Goal: Book appointment/travel/reservation

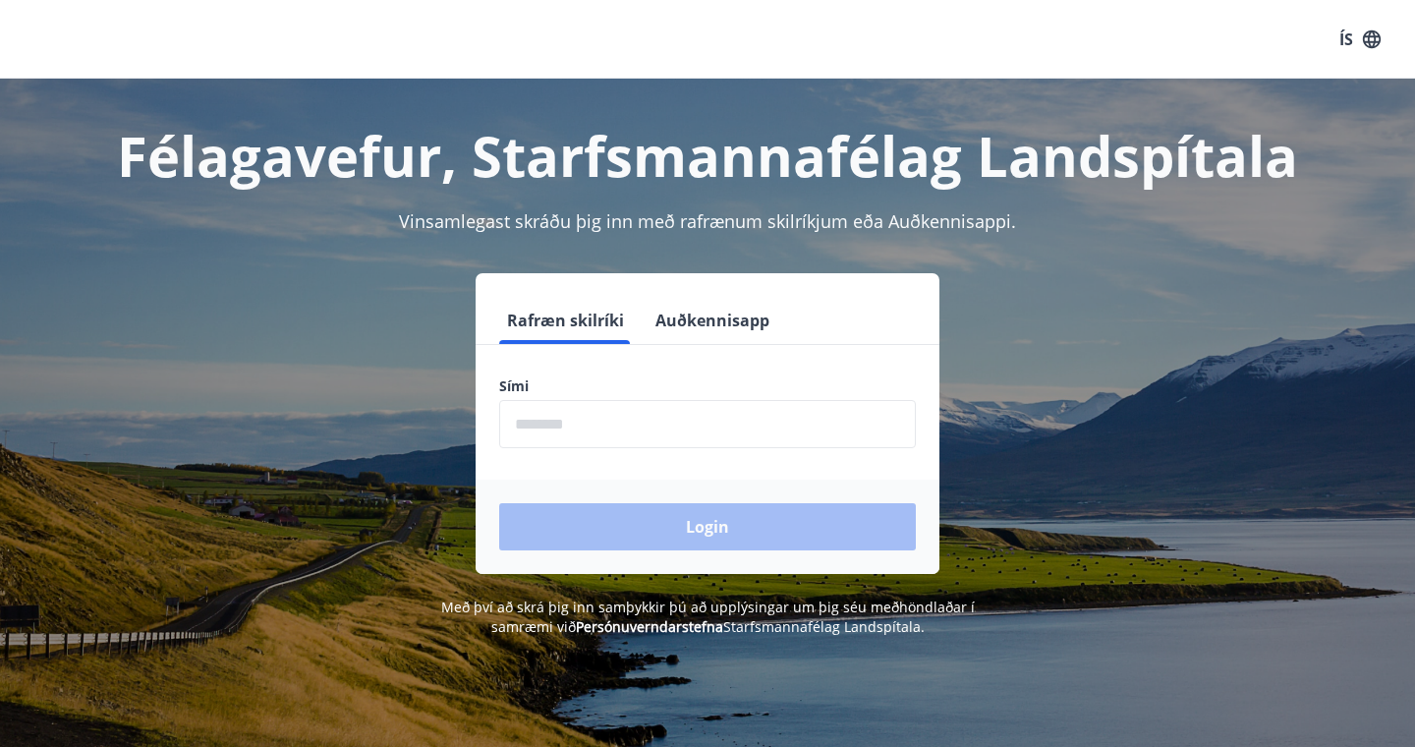
click at [661, 439] on input "phone" at bounding box center [707, 424] width 417 height 48
type input "********"
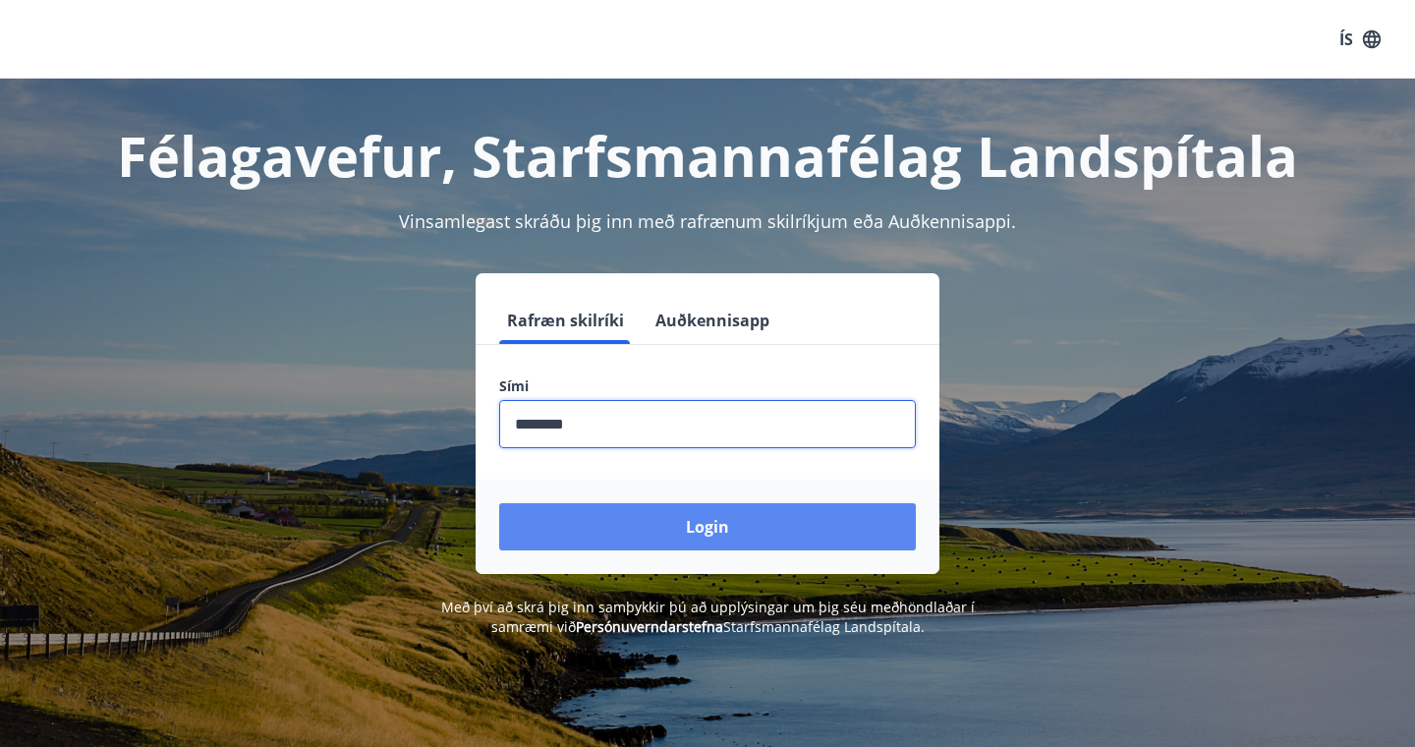
click at [715, 524] on button "Login" at bounding box center [707, 526] width 417 height 47
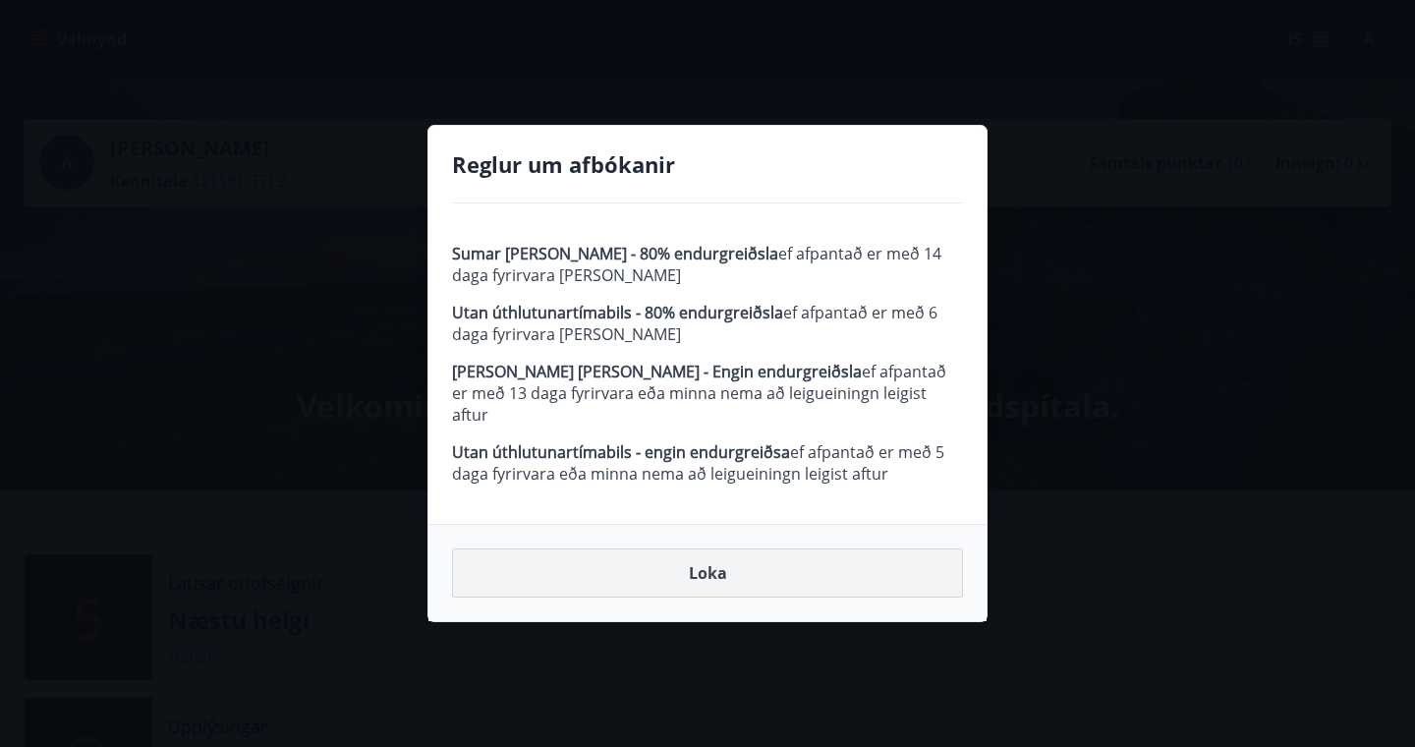
click at [713, 563] on button "Loka" at bounding box center [707, 572] width 511 height 49
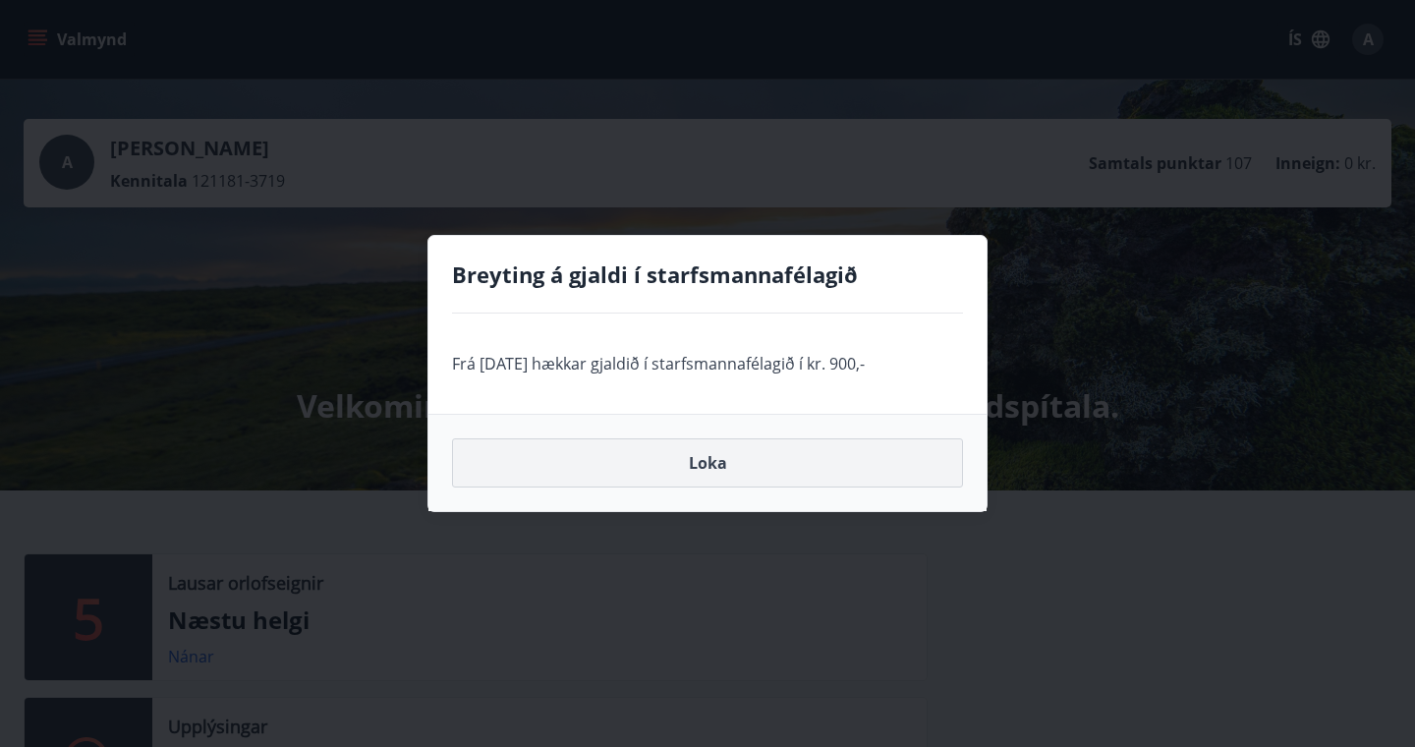
click at [699, 461] on button "Loka" at bounding box center [707, 462] width 511 height 49
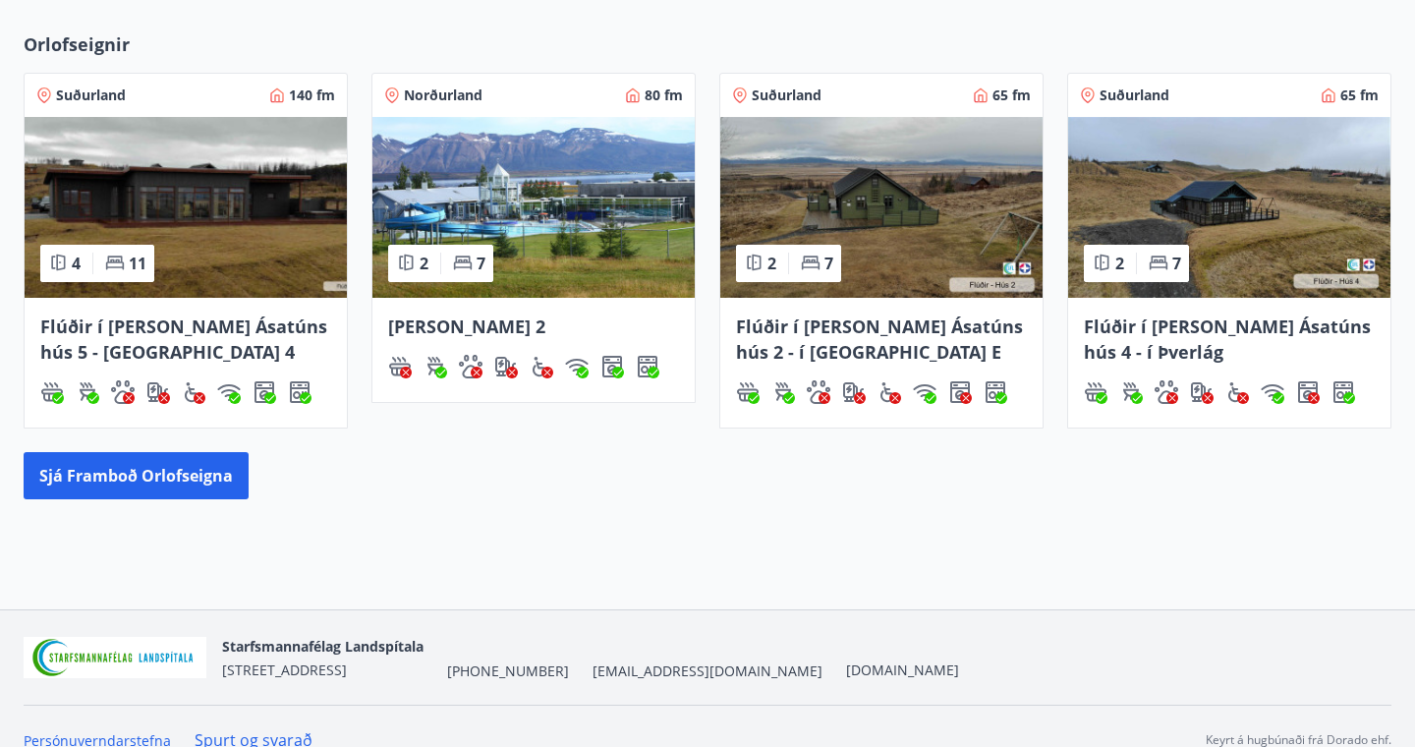
scroll to position [876, 0]
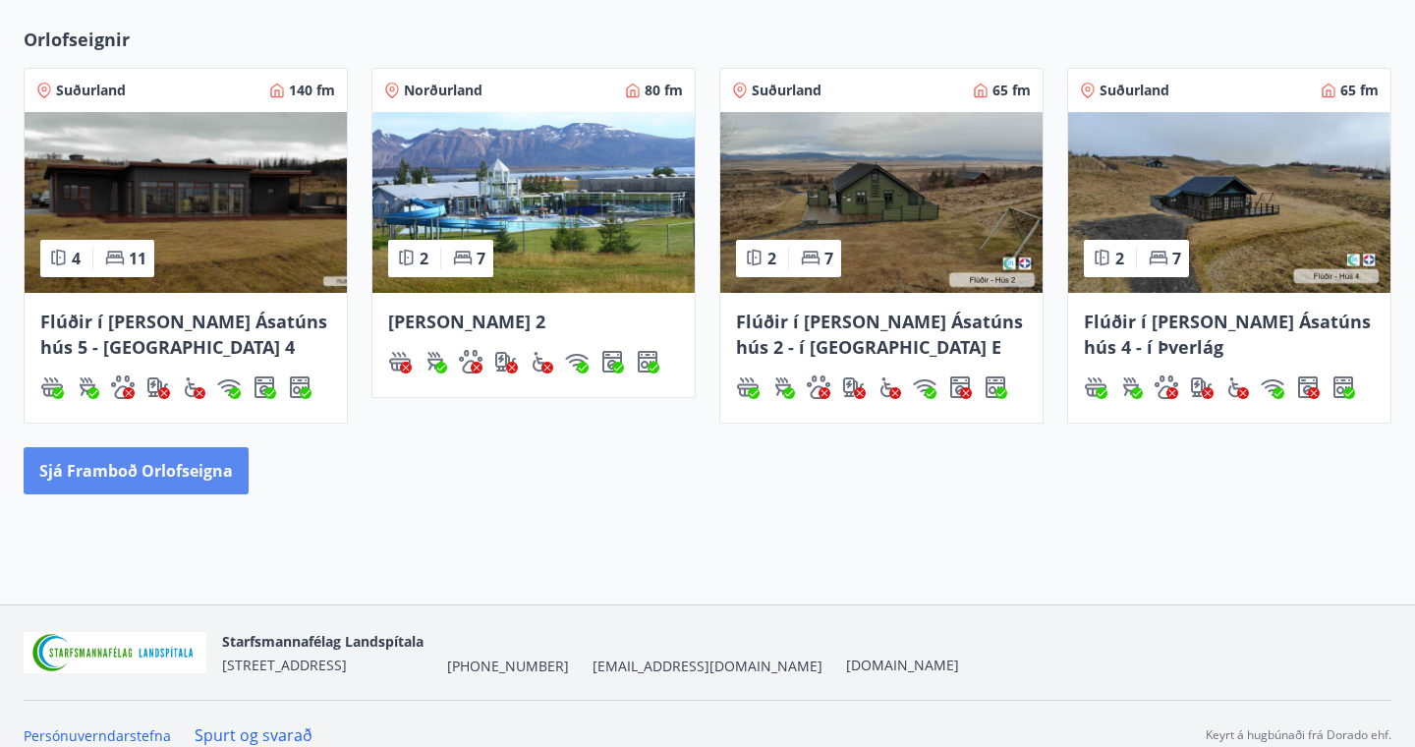
click at [176, 476] on button "Sjá framboð orlofseigna" at bounding box center [136, 470] width 225 height 47
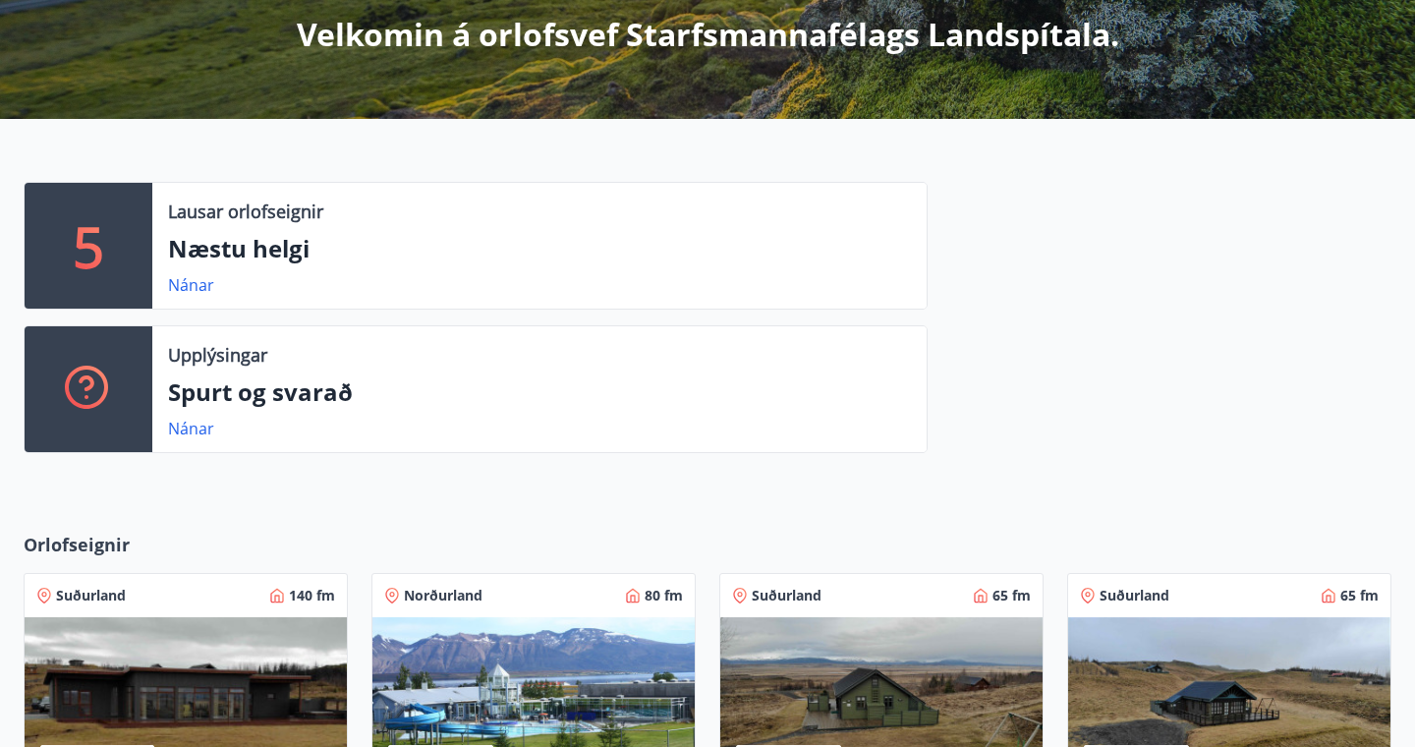
scroll to position [370, 0]
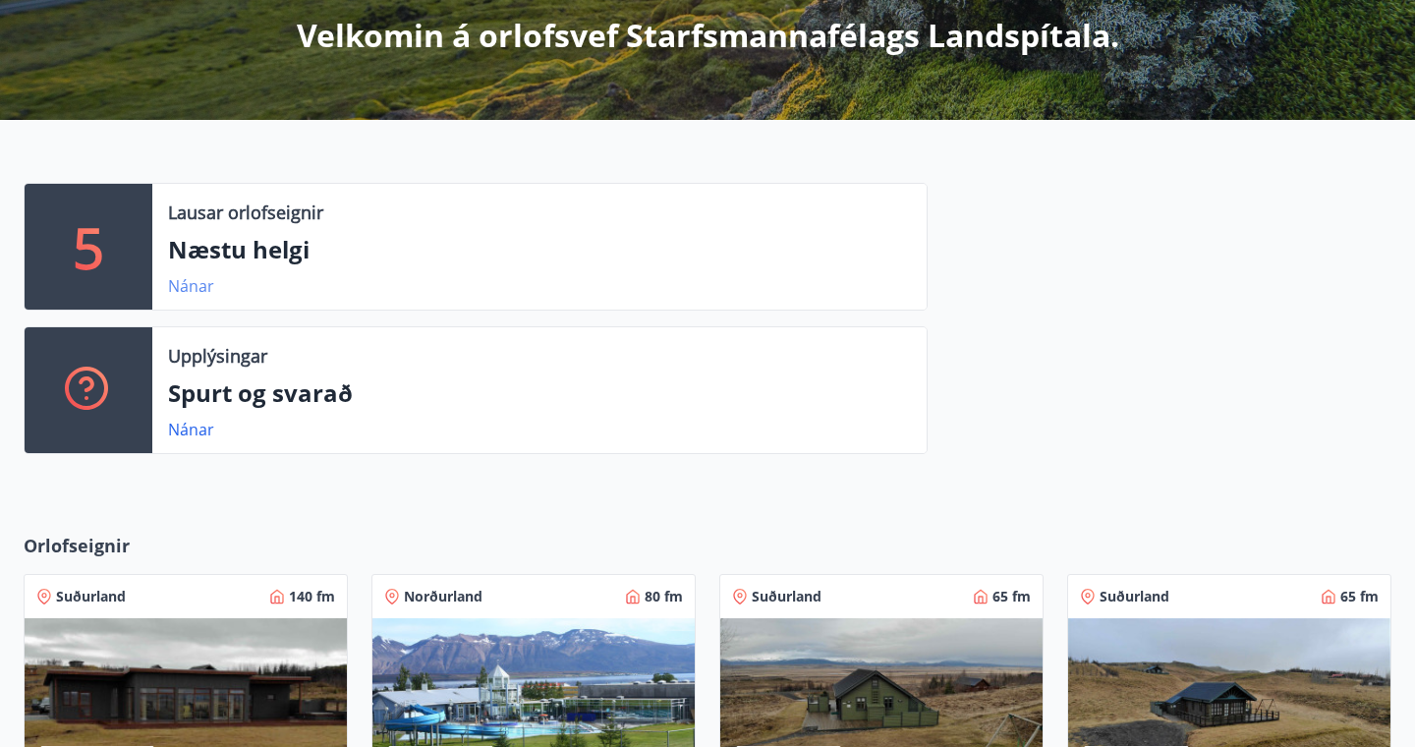
click at [196, 279] on link "Nánar" at bounding box center [191, 286] width 46 height 22
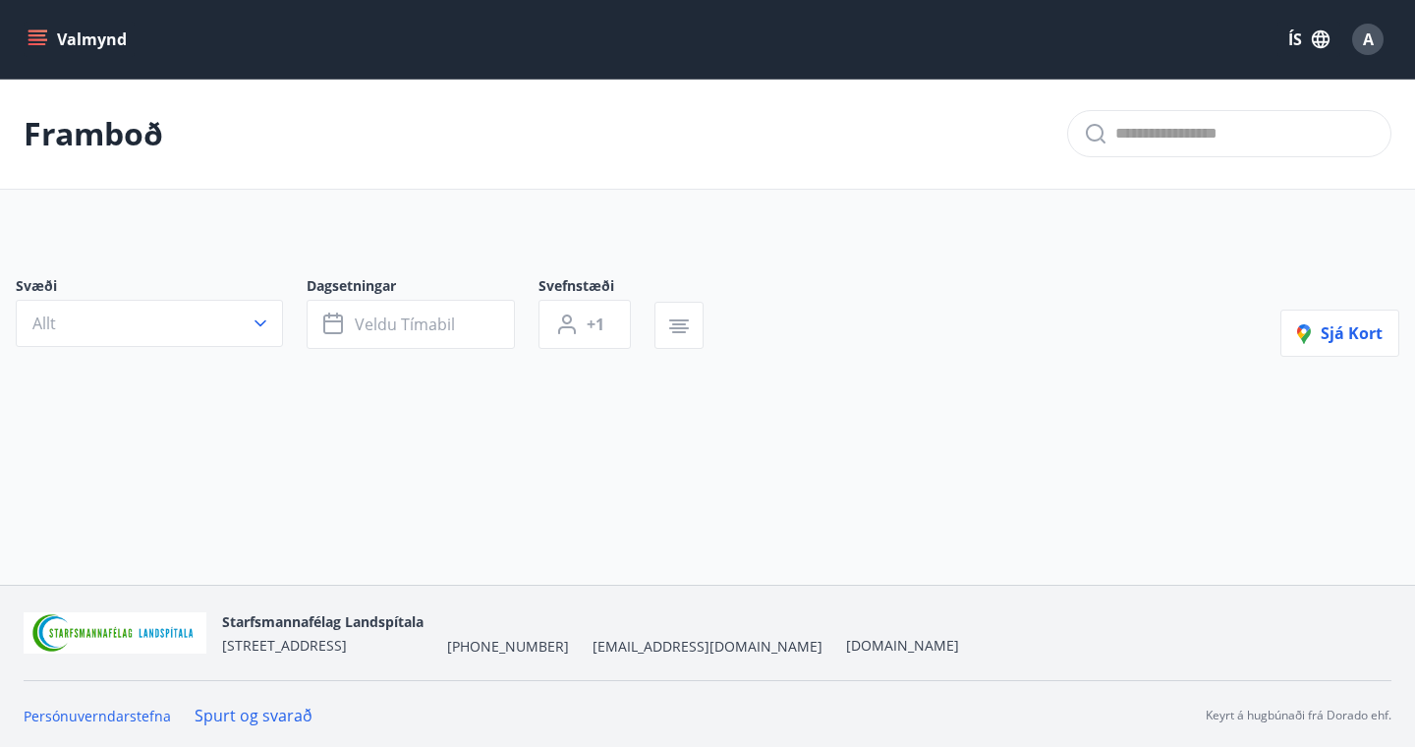
type input "*"
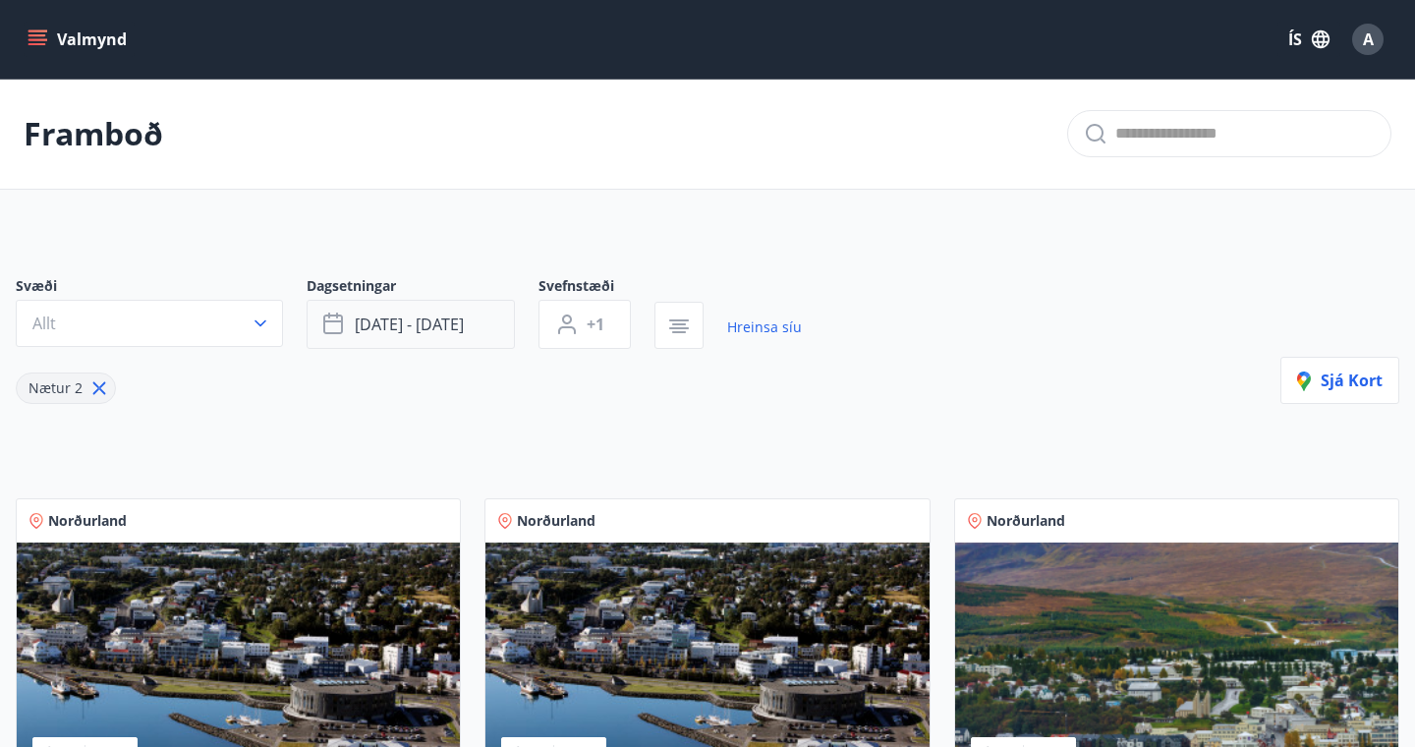
click at [421, 322] on span "[DATE] - [DATE]" at bounding box center [409, 324] width 109 height 22
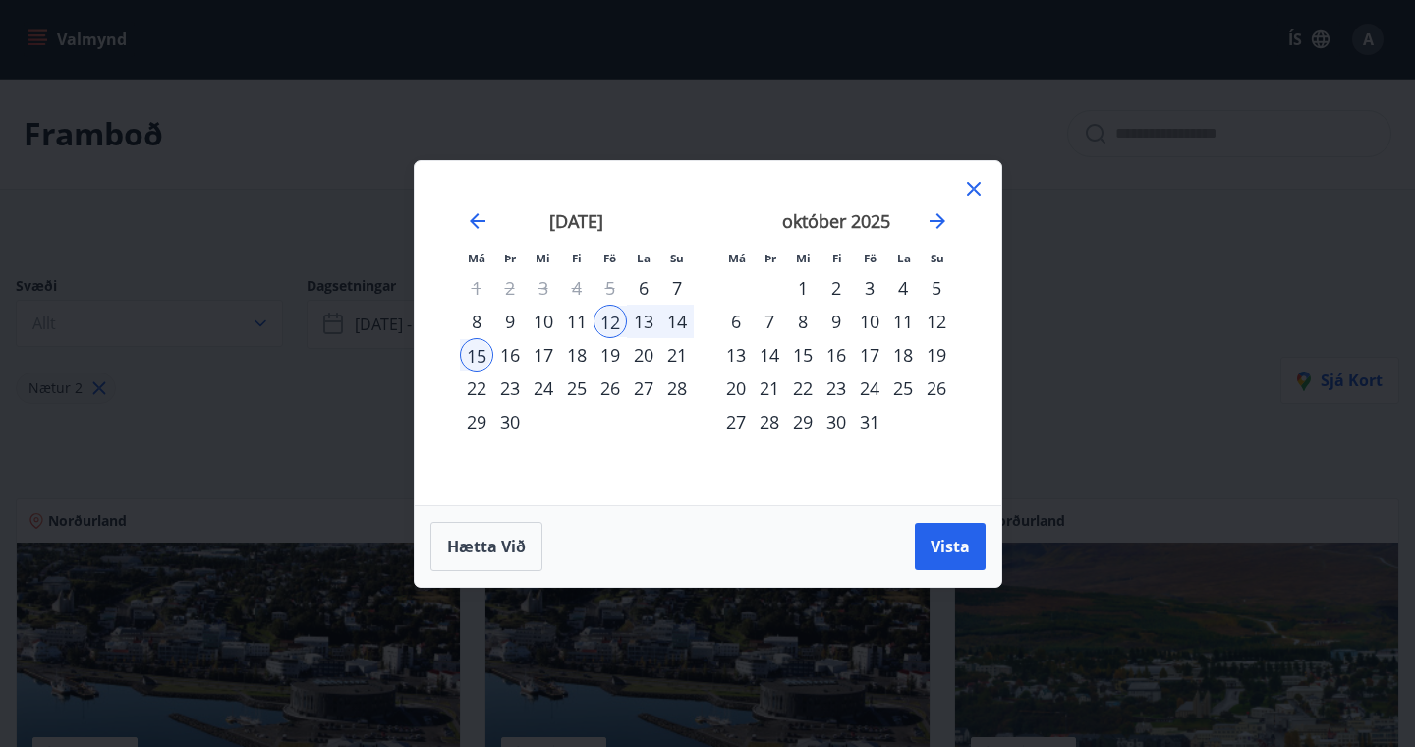
click at [862, 284] on div "3" at bounding box center [869, 287] width 33 height 33
click at [472, 314] on div "8" at bounding box center [476, 321] width 33 height 33
click at [863, 281] on div "3" at bounding box center [869, 287] width 33 height 33
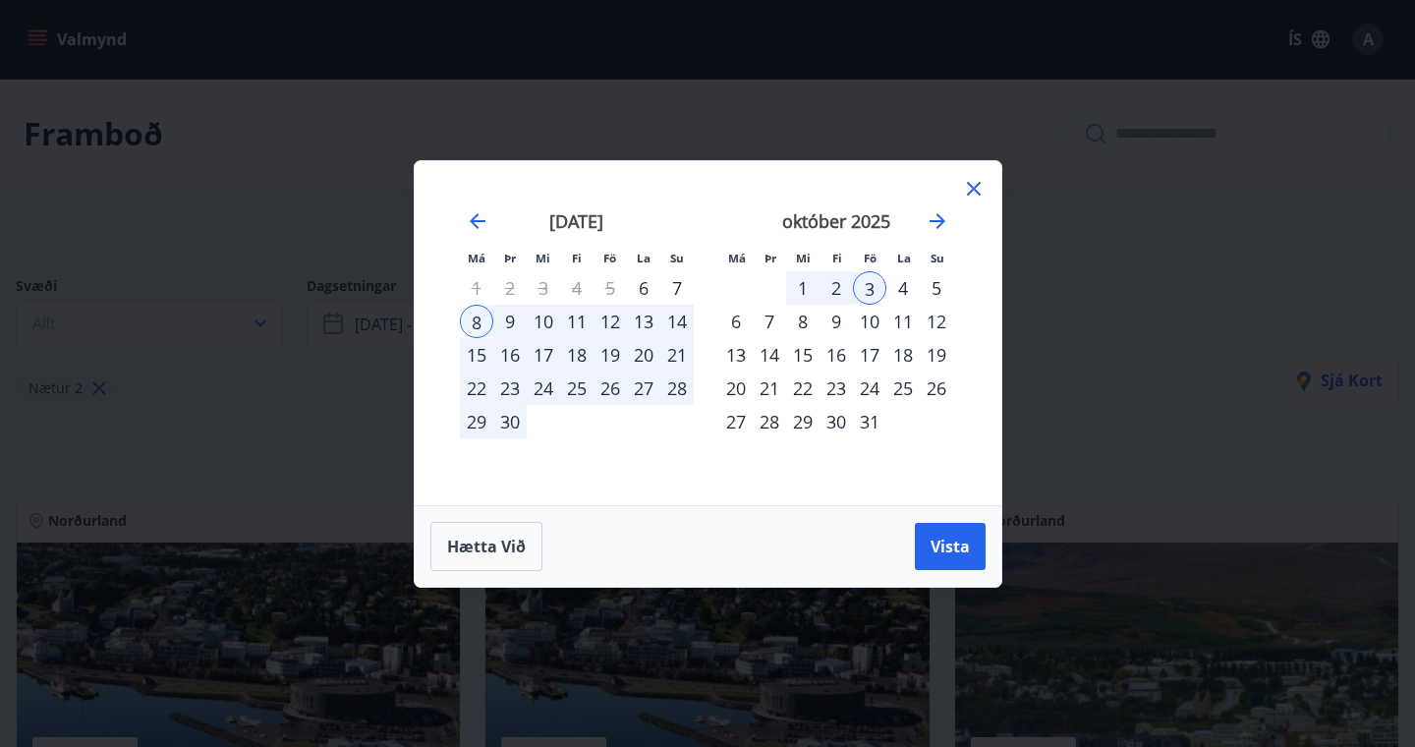
click at [736, 319] on div "6" at bounding box center [735, 321] width 33 height 33
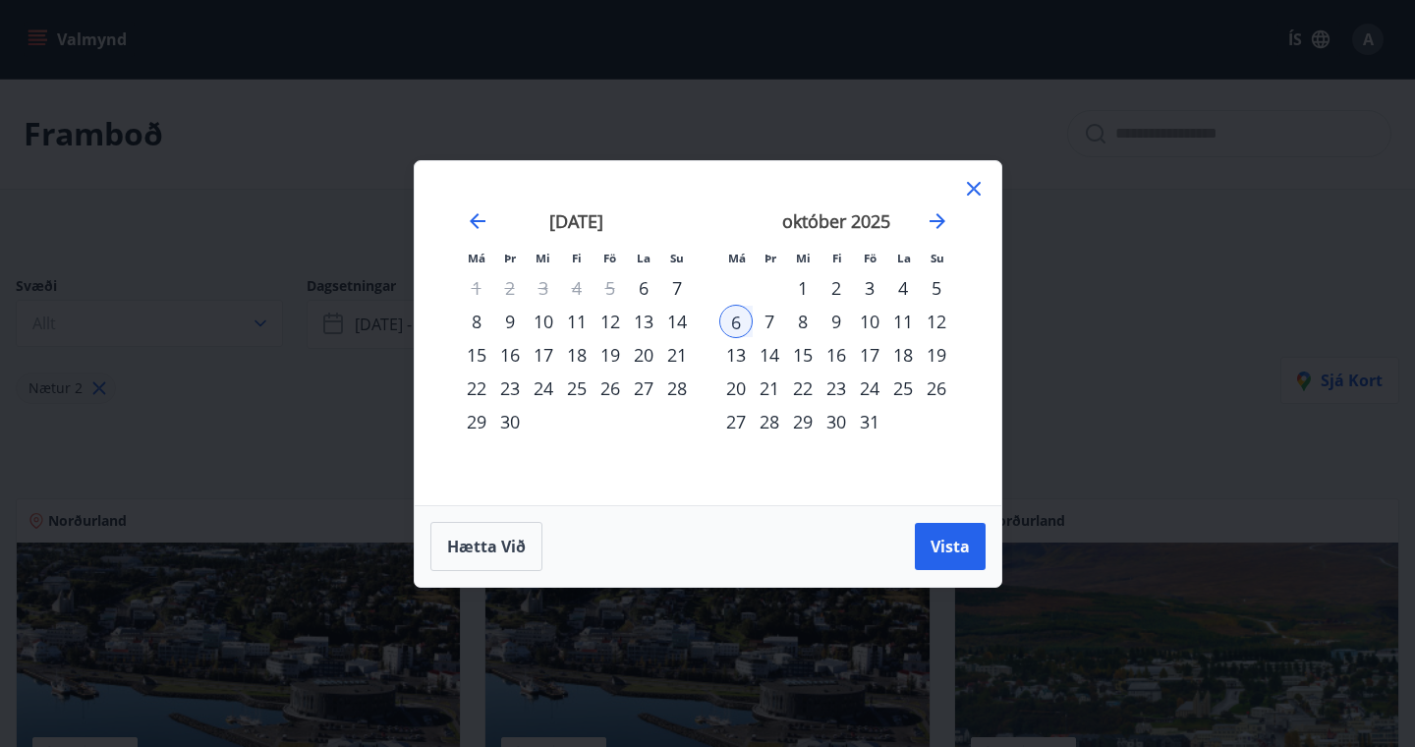
click at [873, 281] on div "3" at bounding box center [869, 287] width 33 height 33
click at [948, 557] on button "Vista" at bounding box center [950, 546] width 71 height 47
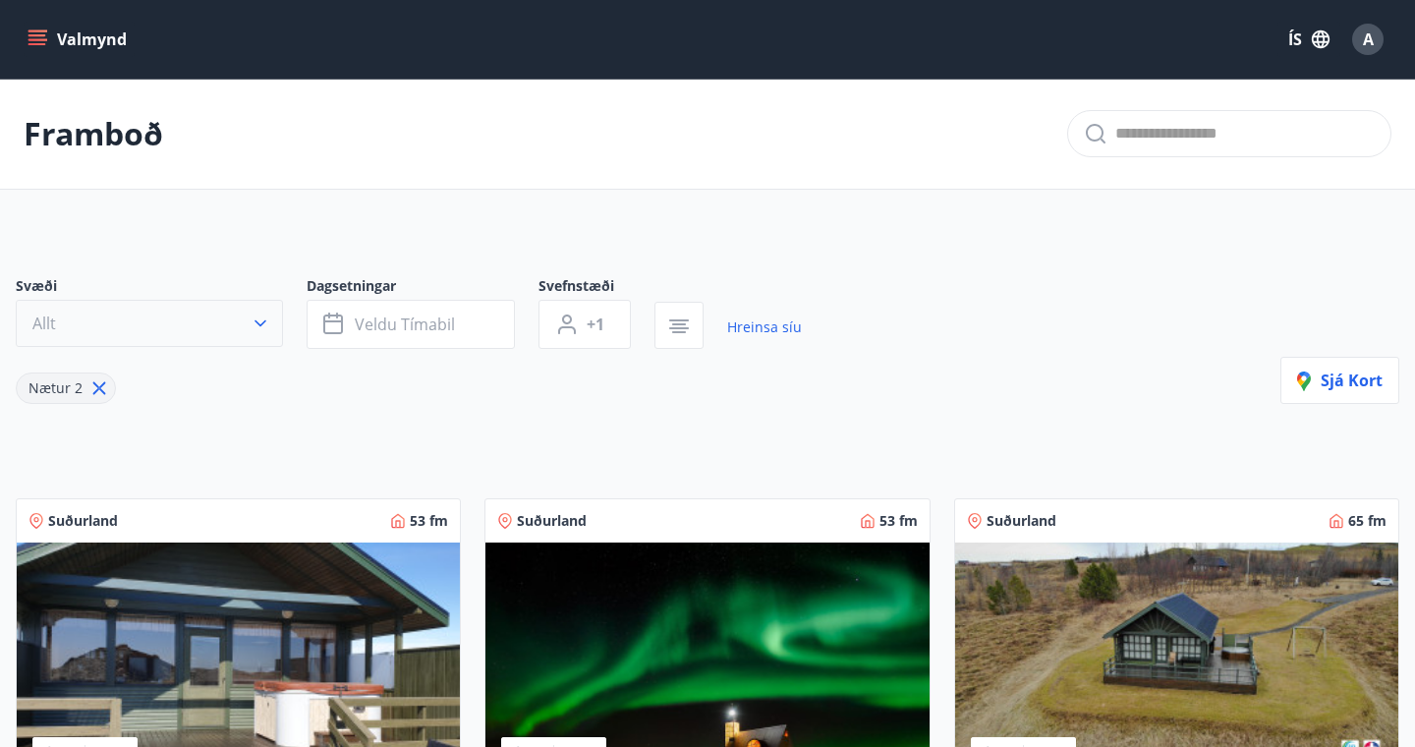
click at [249, 322] on button "Allt" at bounding box center [149, 323] width 267 height 47
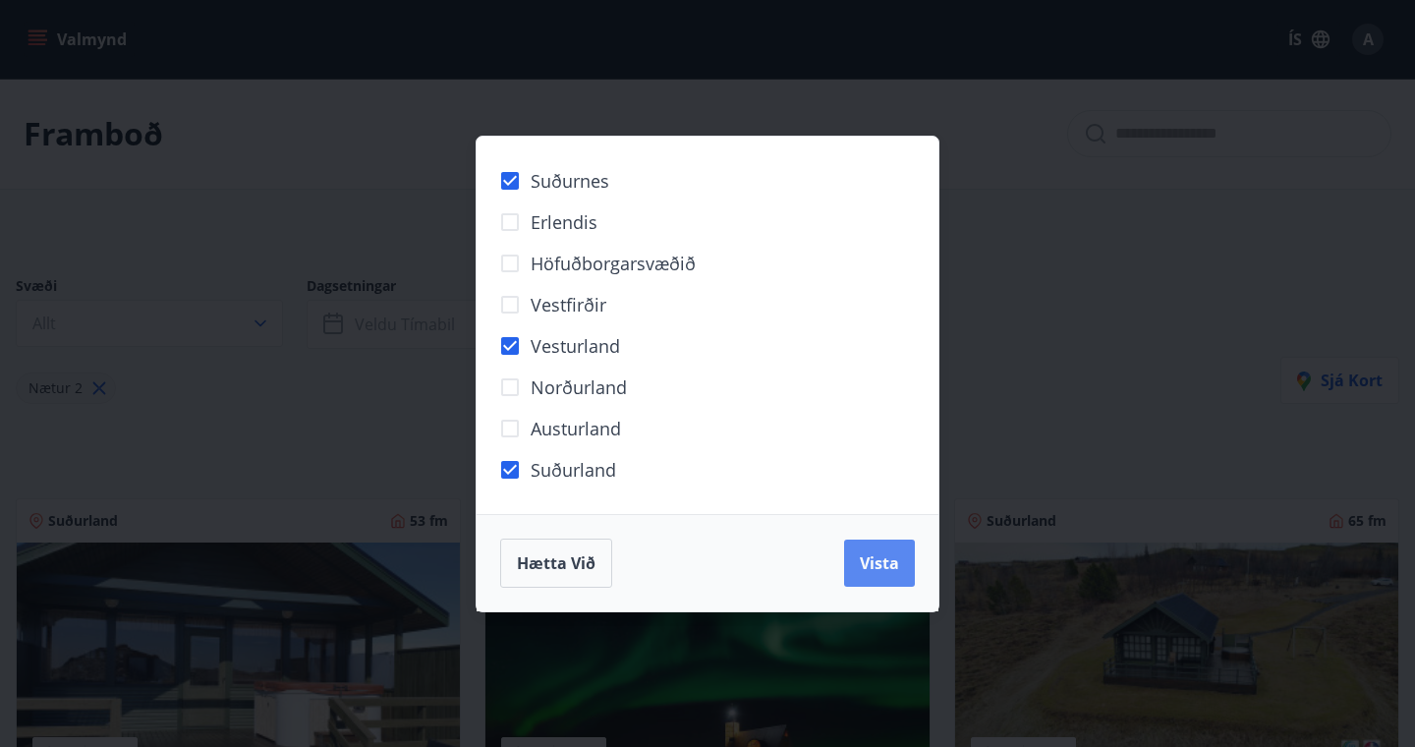
click at [886, 563] on span "Vista" at bounding box center [879, 563] width 39 height 22
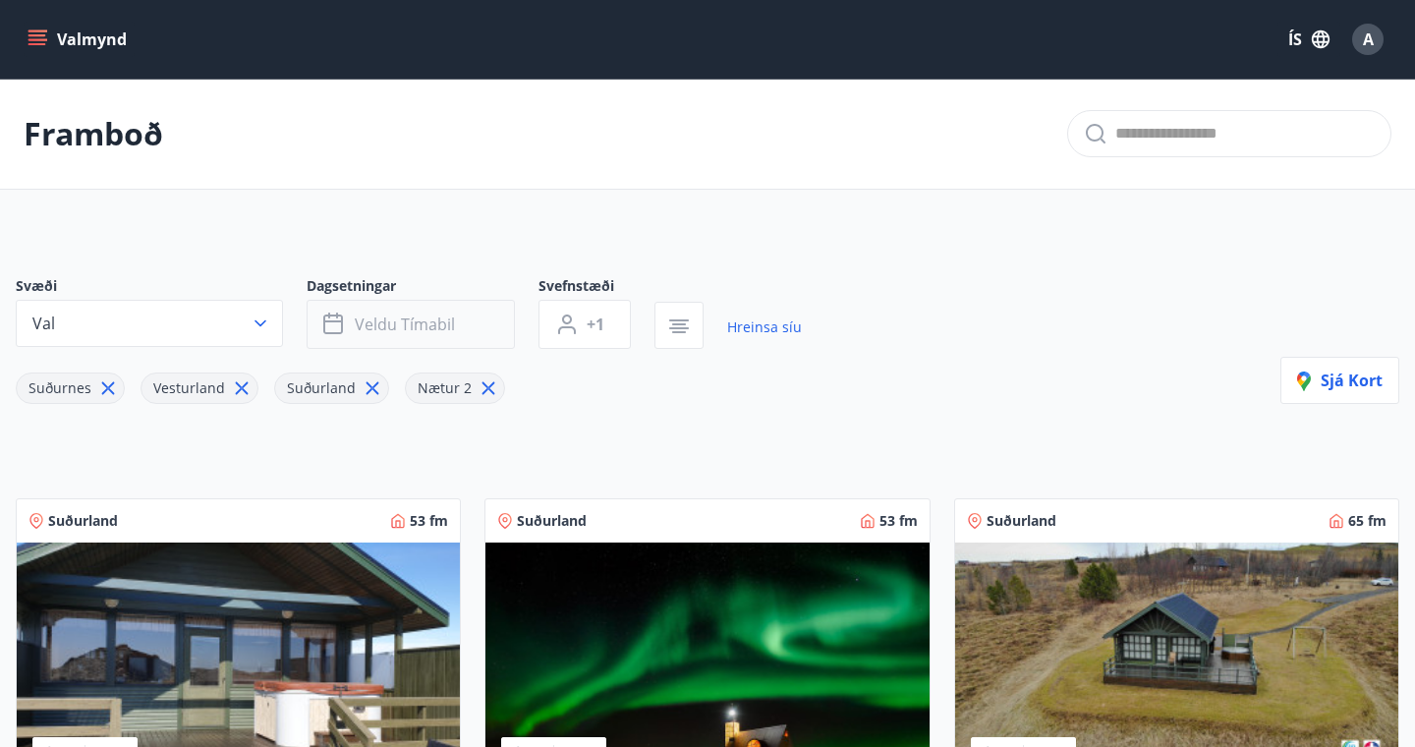
click at [328, 322] on icon "button" at bounding box center [335, 324] width 24 height 24
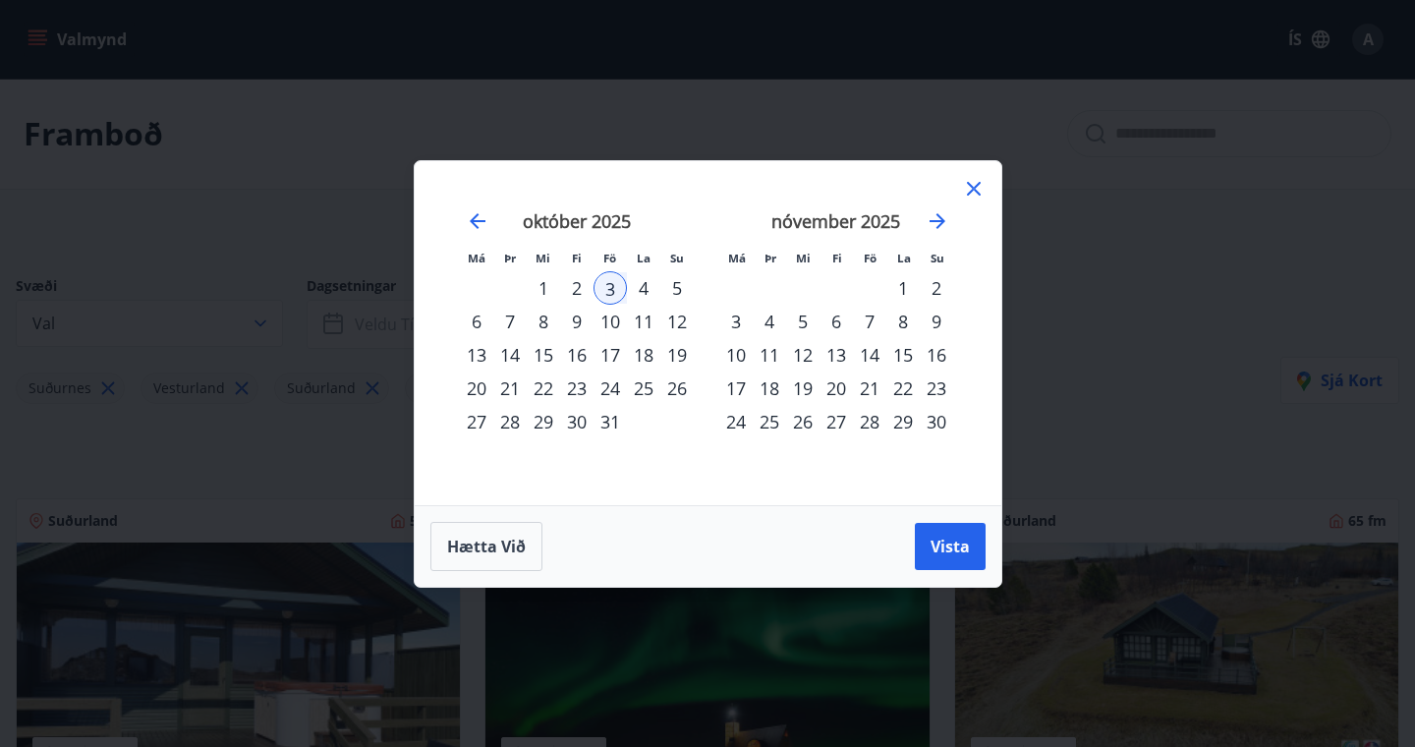
click at [633, 282] on div "4" at bounding box center [643, 287] width 33 height 33
click at [668, 289] on div "5" at bounding box center [676, 287] width 33 height 33
click at [613, 286] on div "3" at bounding box center [609, 287] width 33 height 33
click at [643, 293] on div "4" at bounding box center [643, 287] width 33 height 33
click at [615, 291] on div "3" at bounding box center [609, 287] width 33 height 33
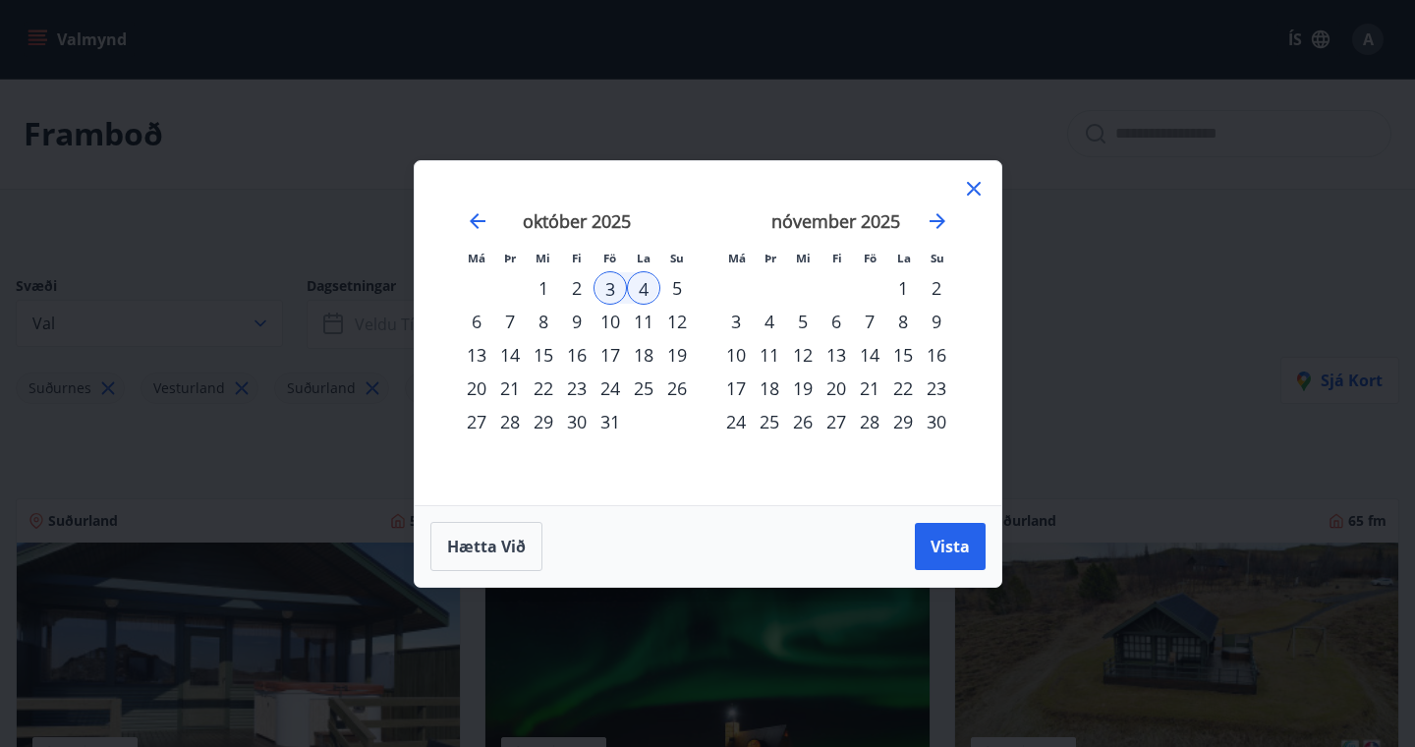
click at [475, 326] on div "6" at bounding box center [476, 321] width 33 height 33
click at [959, 541] on span "Vista" at bounding box center [949, 546] width 39 height 22
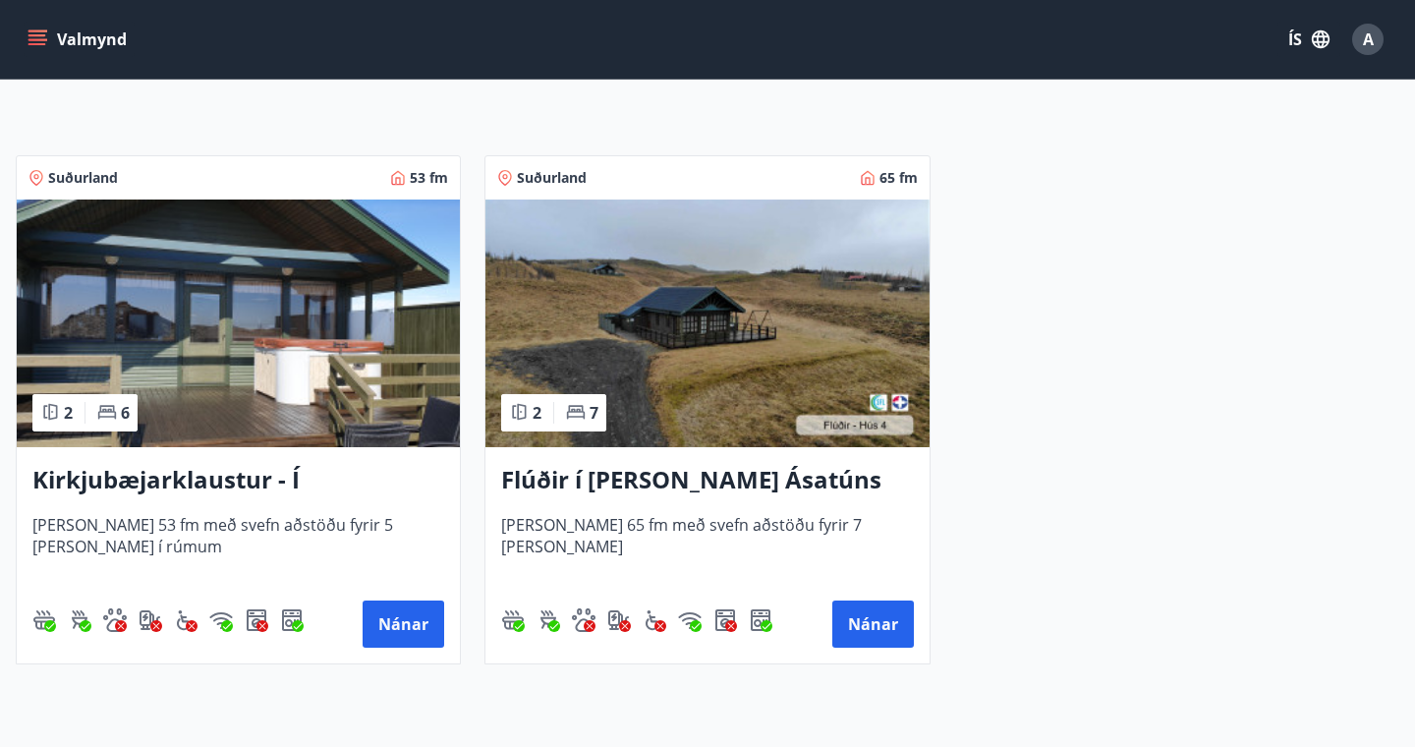
scroll to position [345, 0]
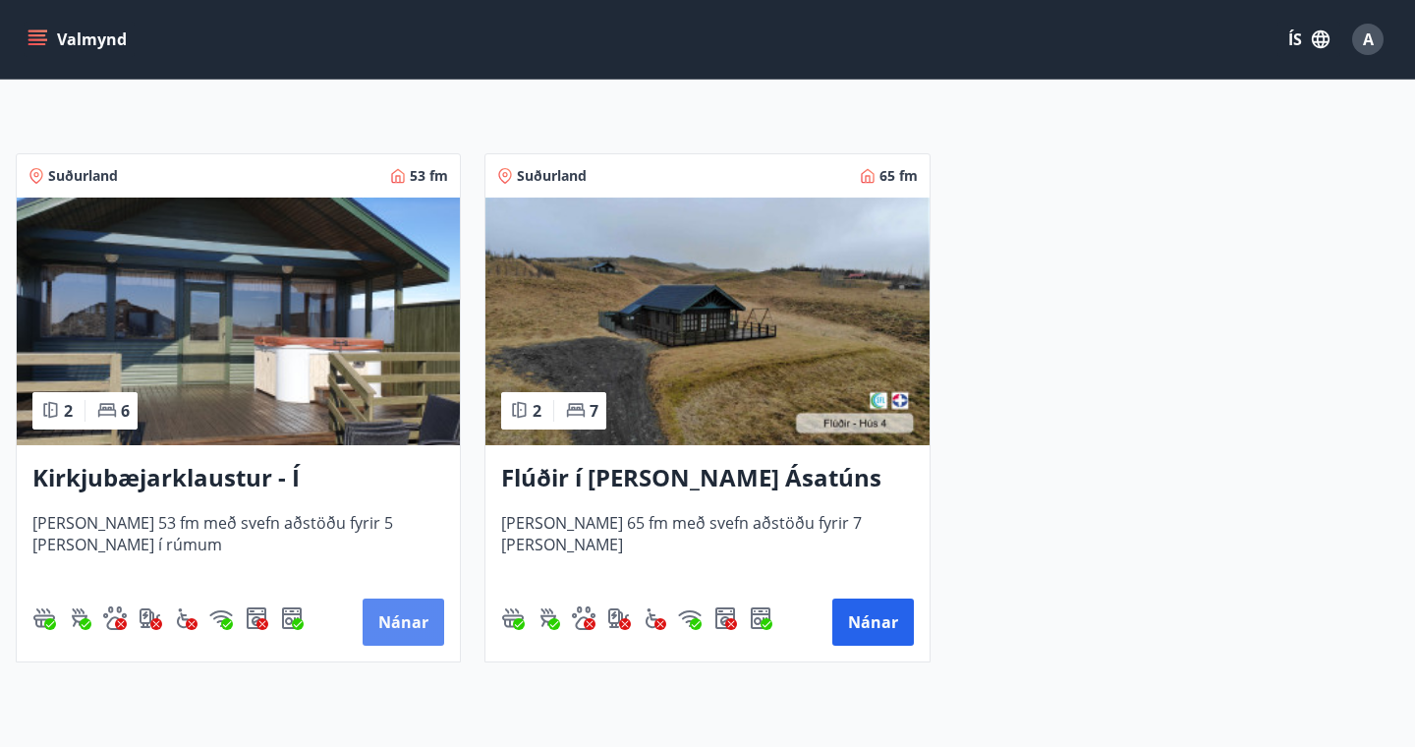
click at [417, 639] on button "Nánar" at bounding box center [404, 621] width 82 height 47
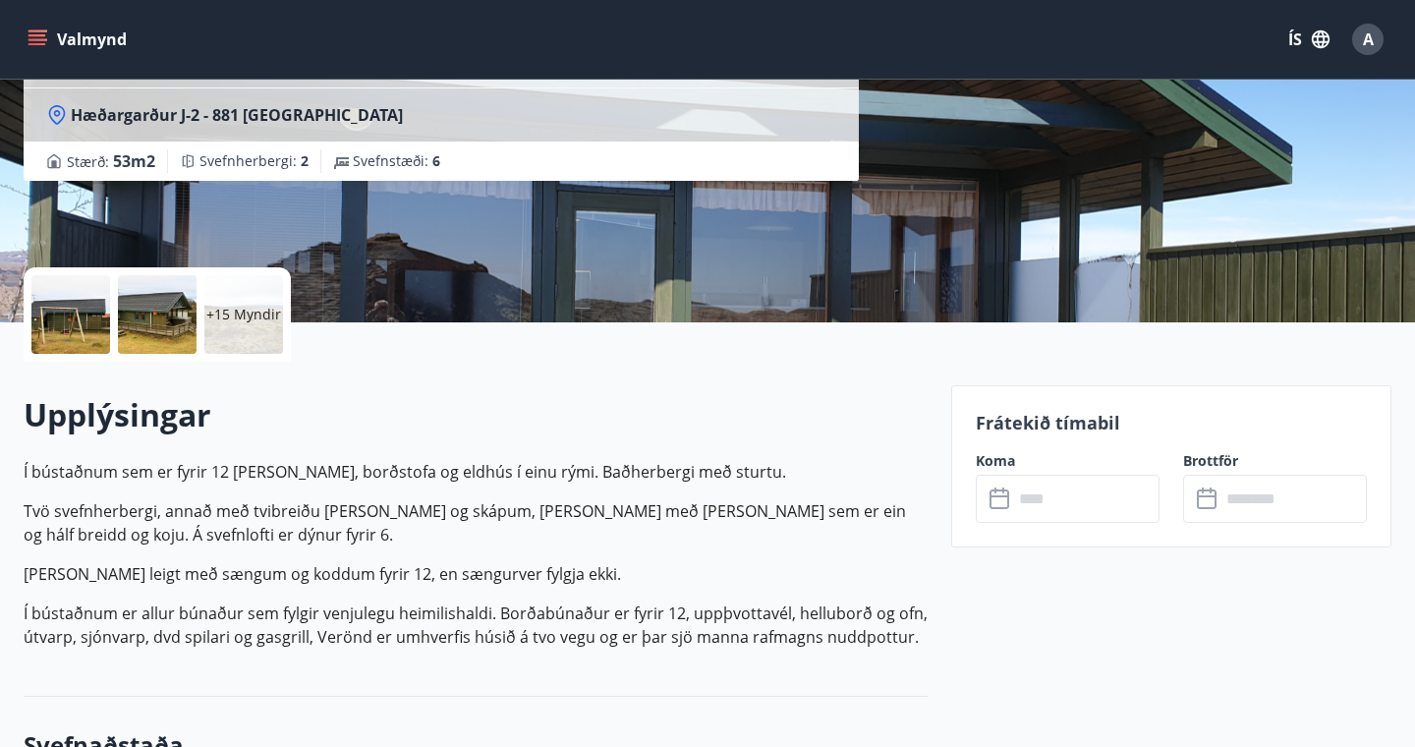
scroll to position [271, 0]
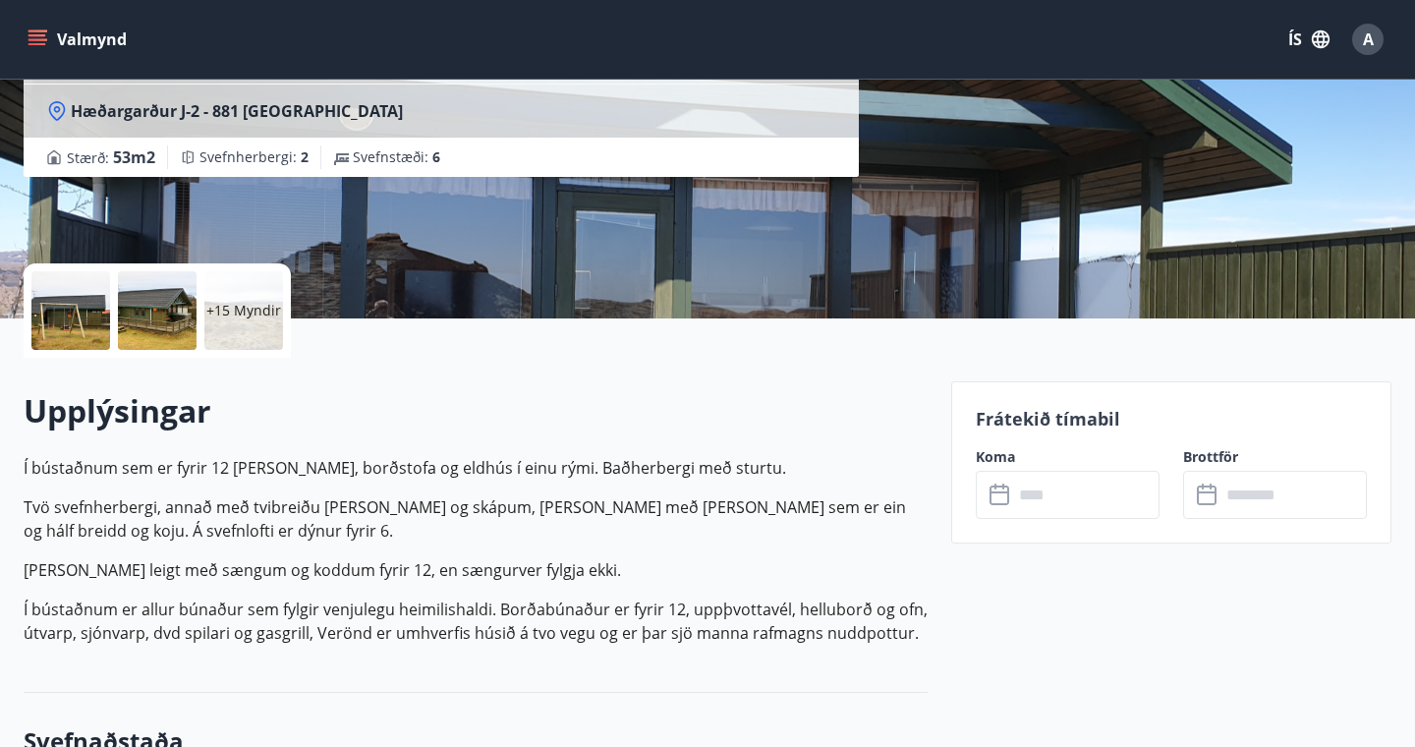
click at [998, 496] on icon at bounding box center [1001, 495] width 24 height 24
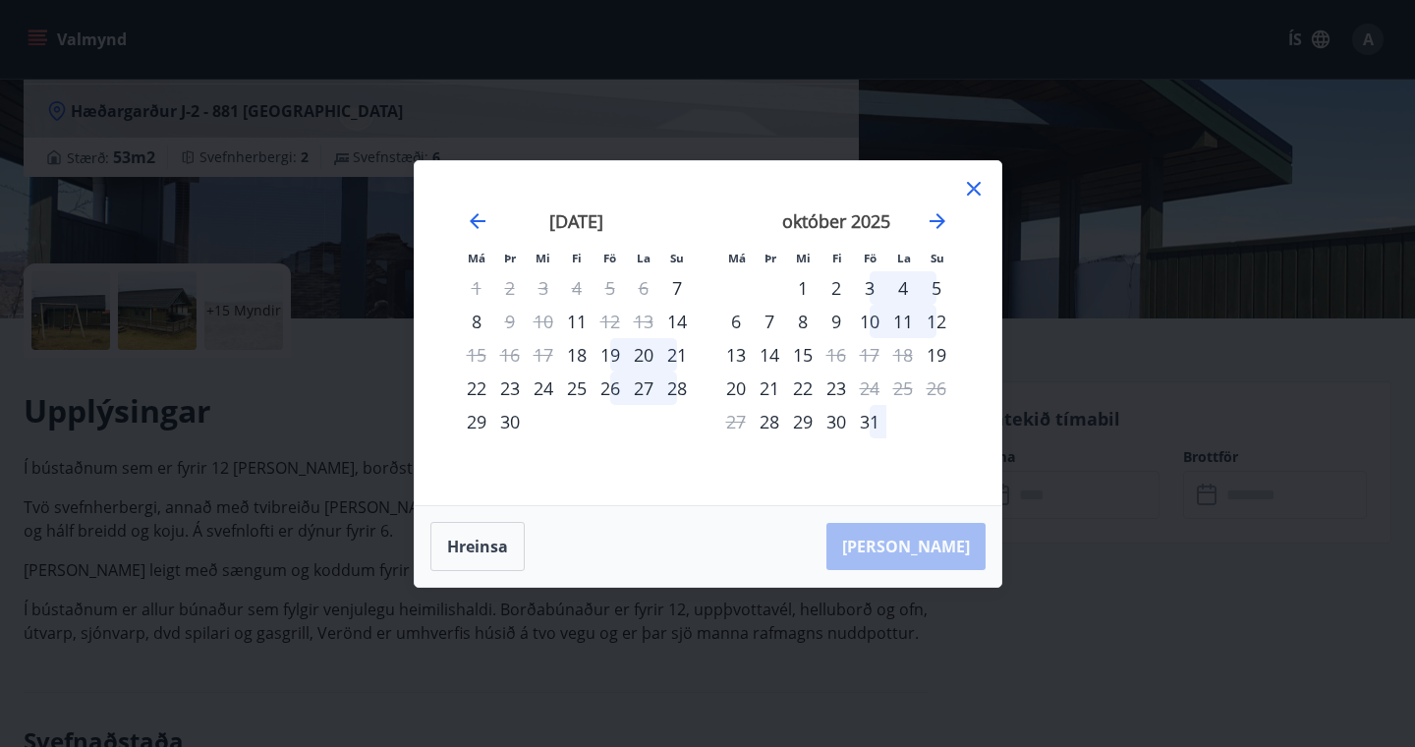
click at [859, 281] on div "3" at bounding box center [869, 287] width 33 height 33
click at [868, 284] on div "3" at bounding box center [869, 287] width 33 height 33
click at [945, 546] on div "[PERSON_NAME]" at bounding box center [708, 546] width 587 height 81
click at [867, 280] on div "3" at bounding box center [869, 287] width 33 height 33
click at [868, 279] on div "3" at bounding box center [869, 287] width 33 height 33
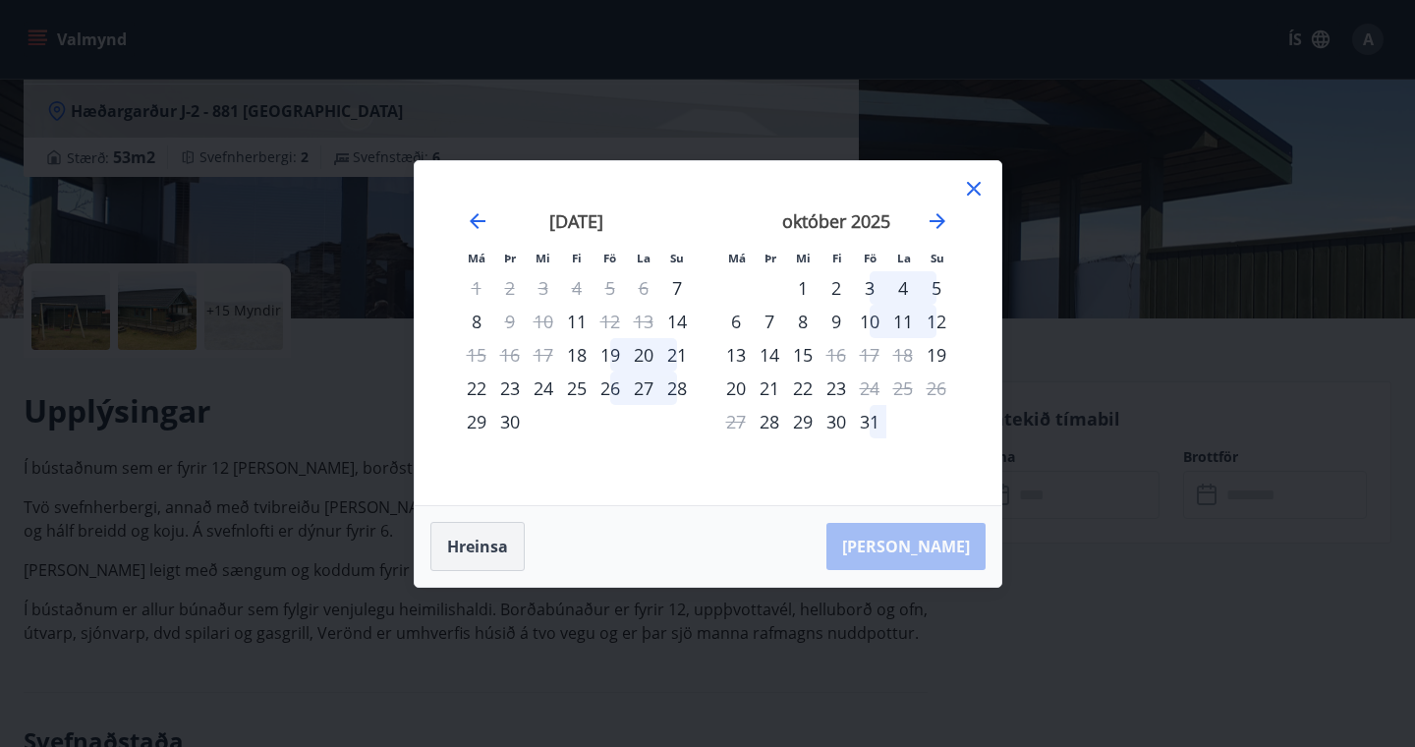
click at [460, 542] on button "Hreinsa" at bounding box center [477, 546] width 94 height 49
click at [932, 555] on div "[PERSON_NAME]" at bounding box center [708, 546] width 587 height 81
click at [798, 419] on div "29" at bounding box center [802, 421] width 33 height 33
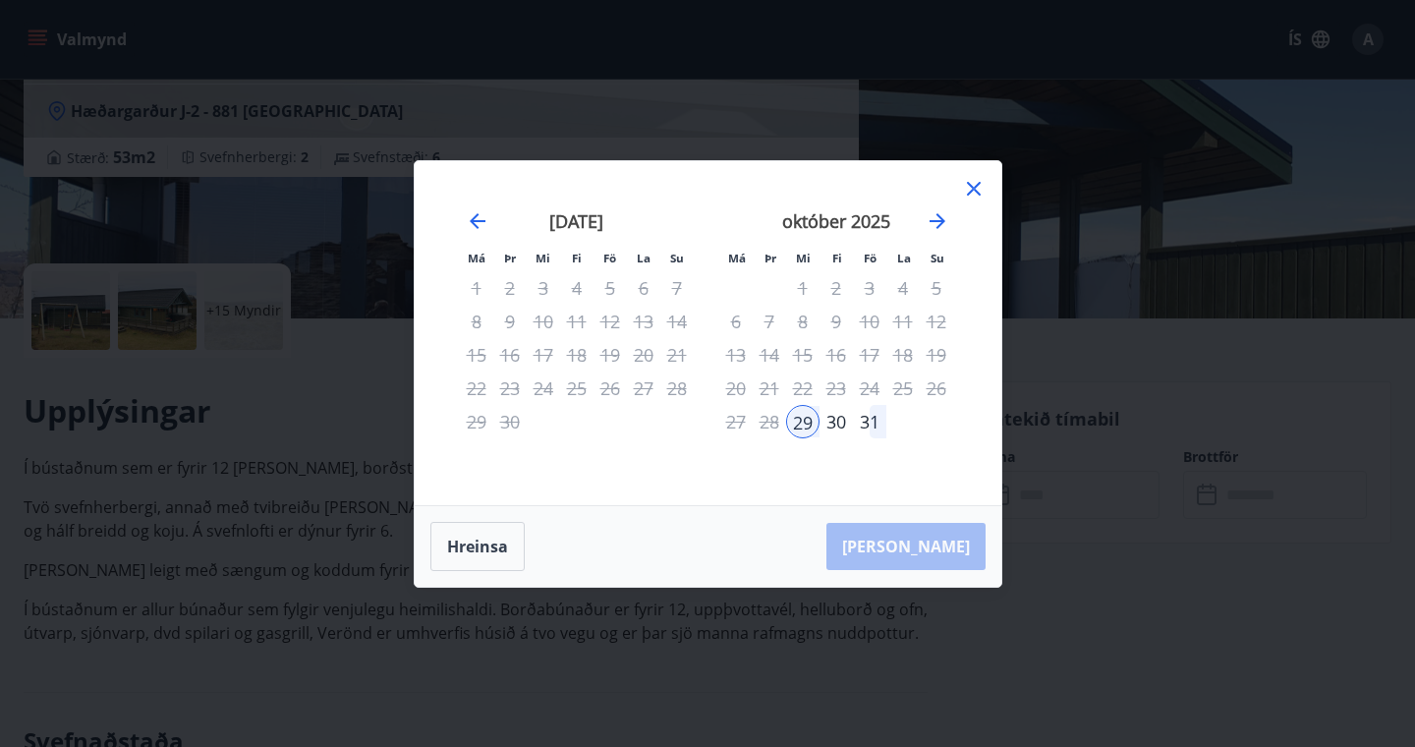
click at [872, 284] on div "3" at bounding box center [869, 287] width 33 height 33
click at [915, 276] on div "4" at bounding box center [902, 287] width 33 height 33
click at [976, 184] on icon at bounding box center [974, 189] width 14 height 14
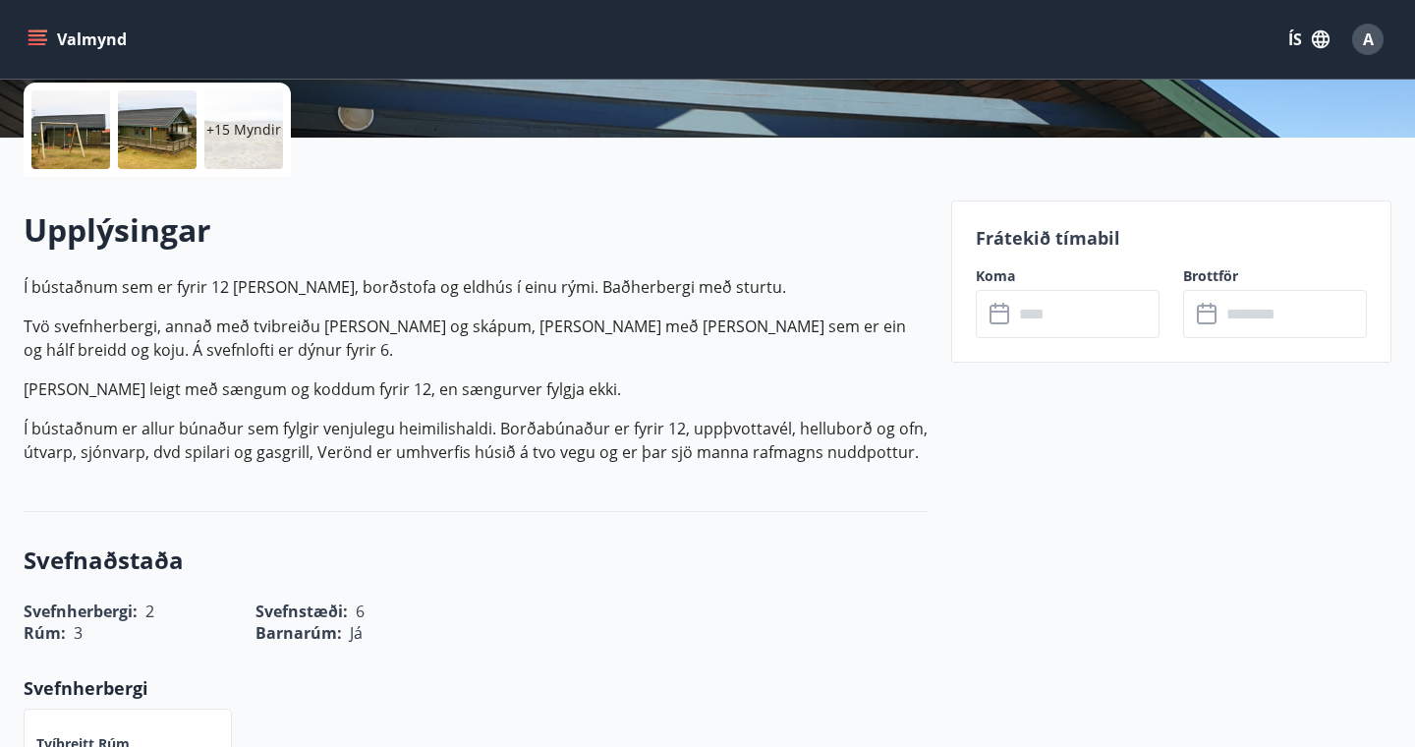
scroll to position [0, 0]
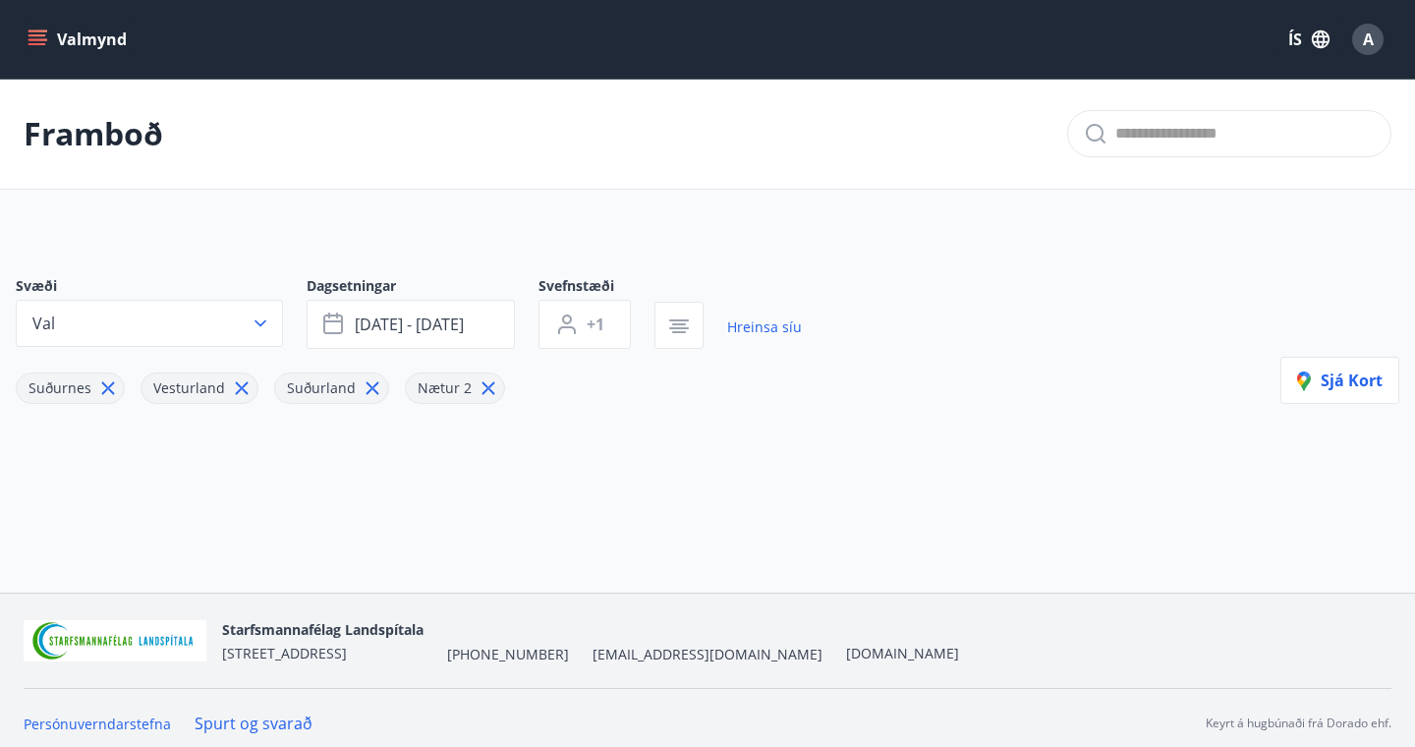
type input "*"
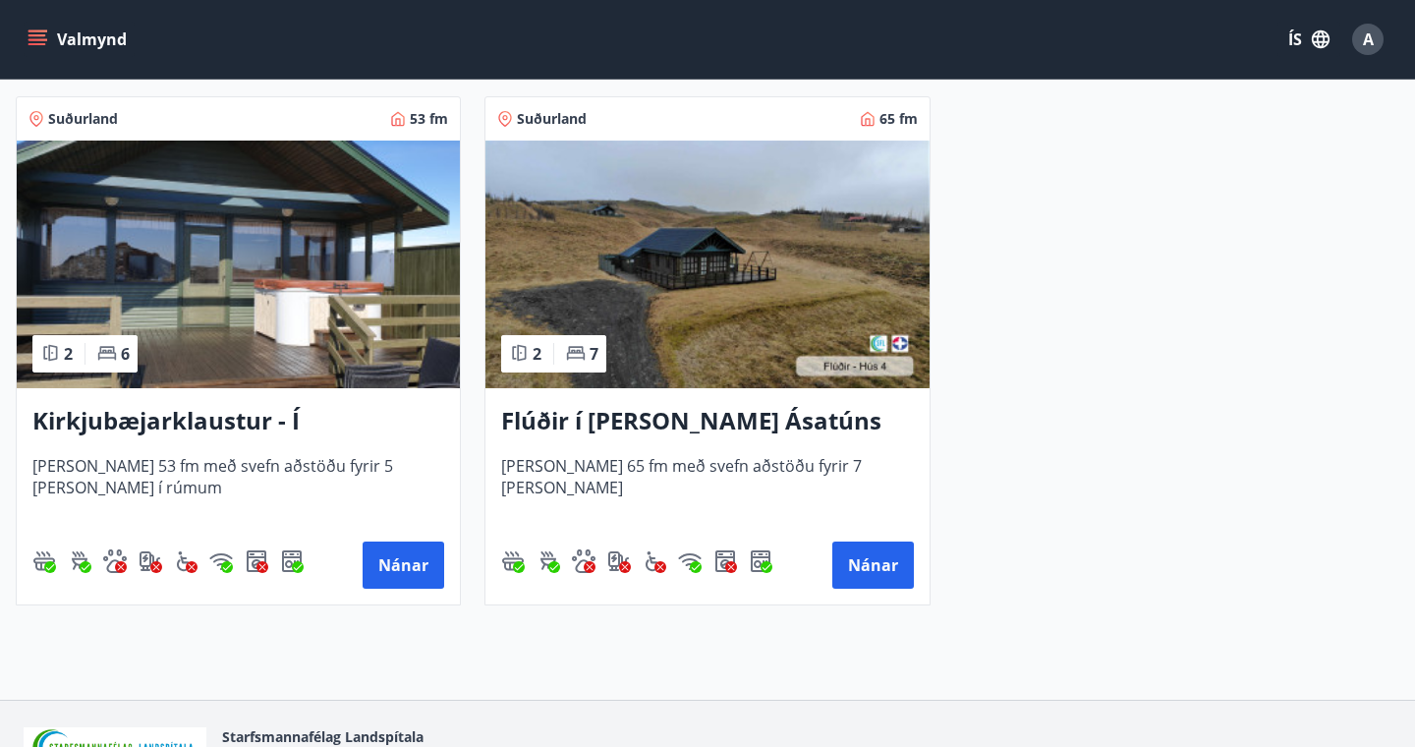
scroll to position [405, 0]
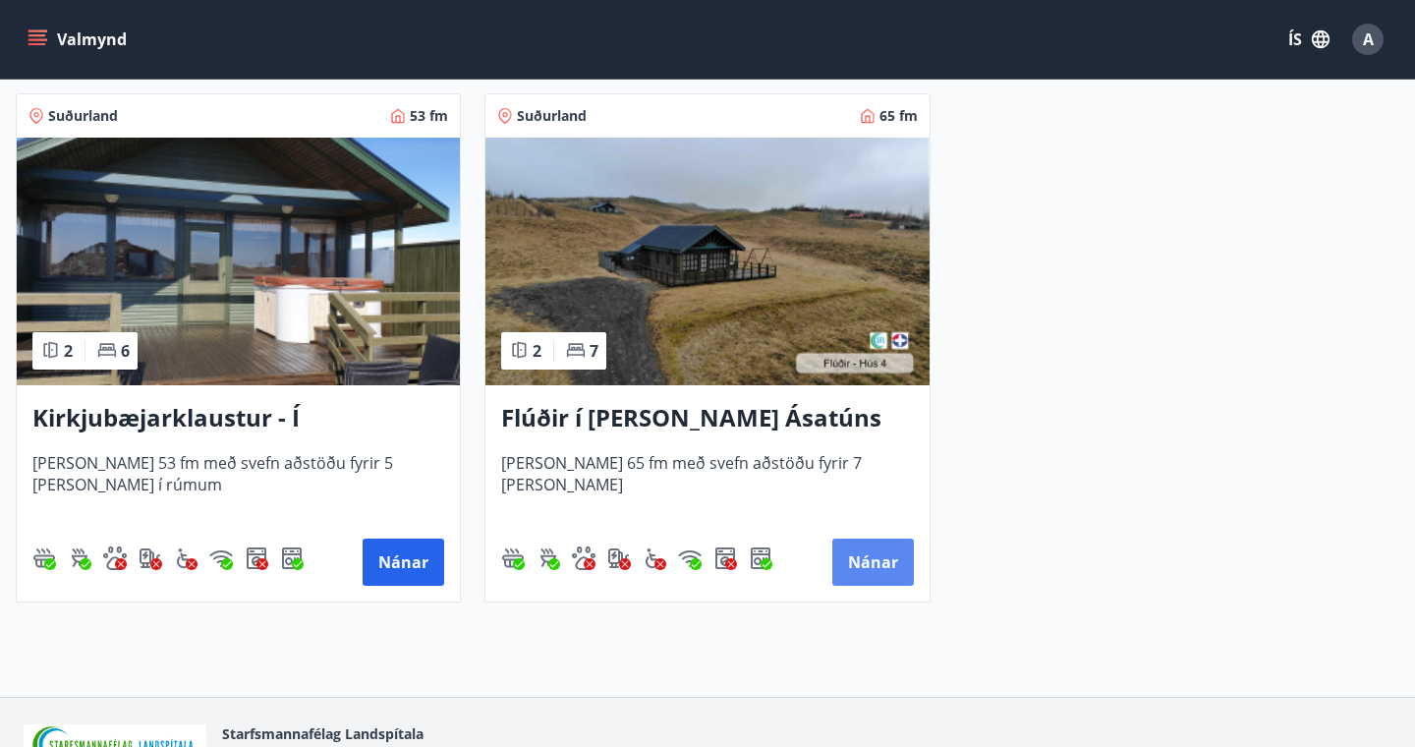
click at [875, 561] on button "Nánar" at bounding box center [873, 561] width 82 height 47
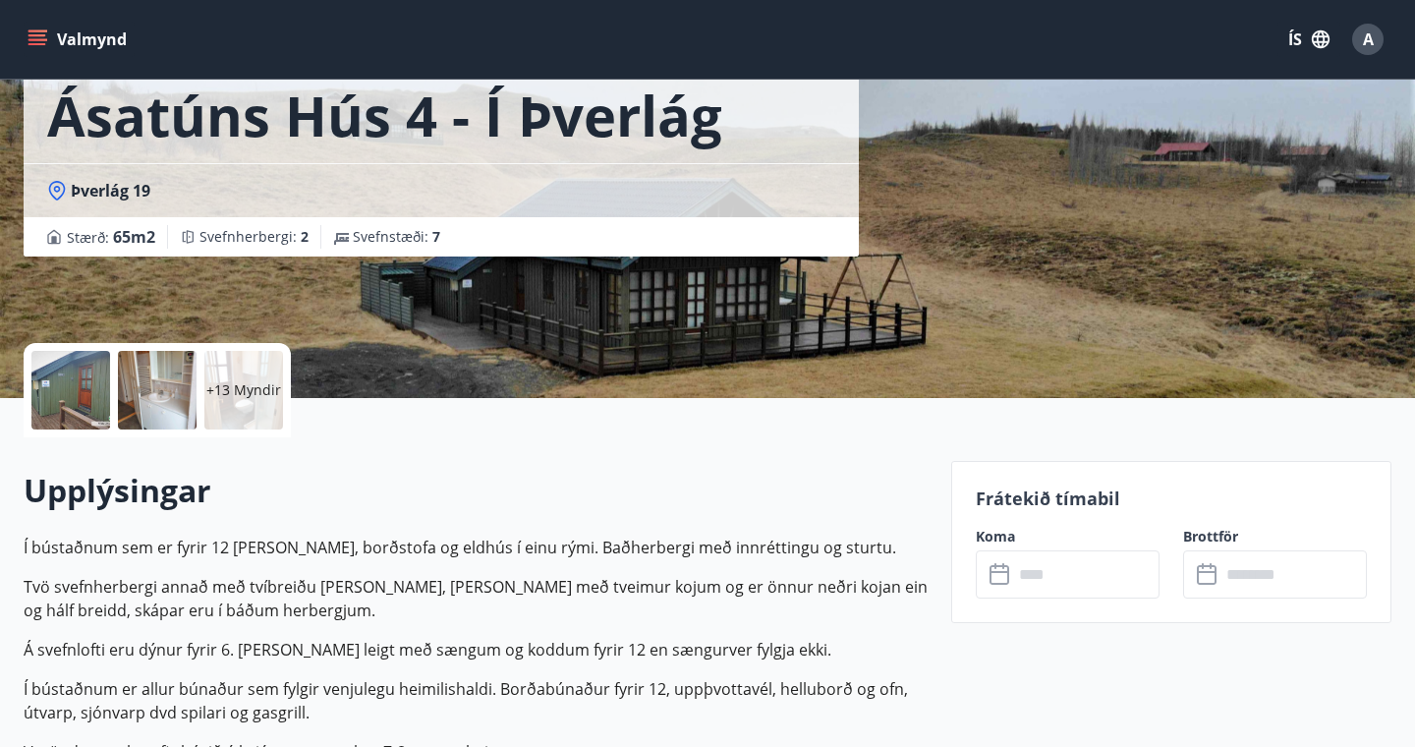
scroll to position [255, 0]
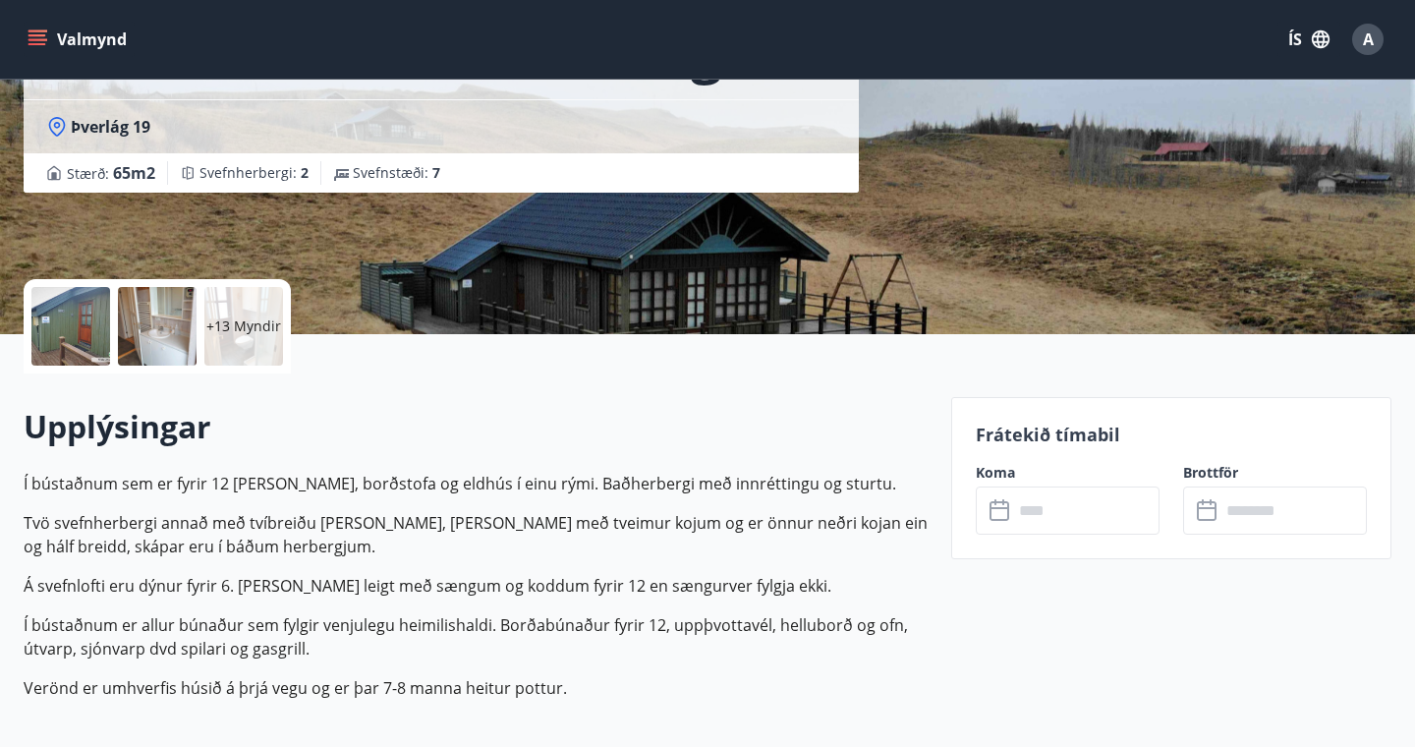
click at [1002, 512] on icon at bounding box center [1001, 511] width 24 height 24
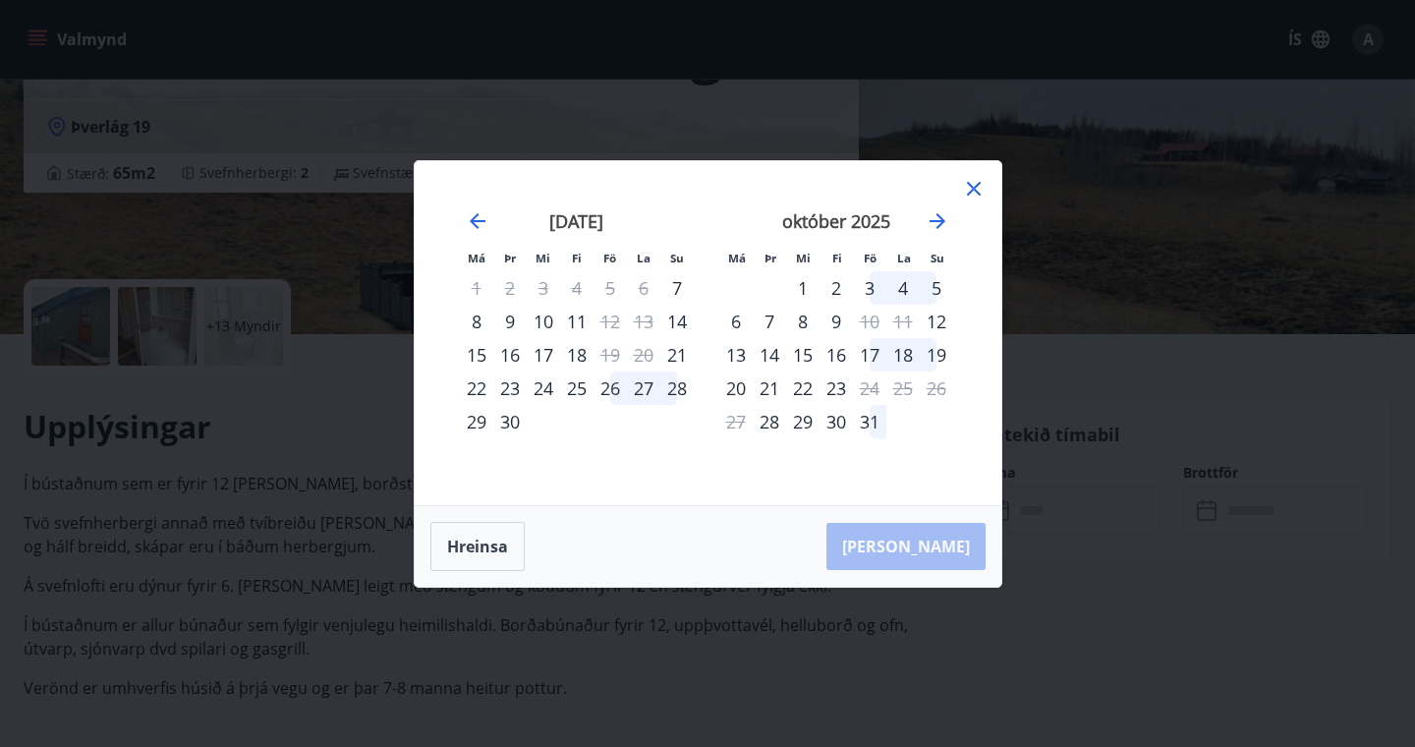
click at [867, 287] on div "3" at bounding box center [869, 287] width 33 height 33
click at [862, 282] on div "3" at bounding box center [869, 287] width 33 height 33
click at [942, 547] on div "[PERSON_NAME]" at bounding box center [708, 546] width 587 height 81
click at [883, 286] on div "3" at bounding box center [869, 287] width 33 height 33
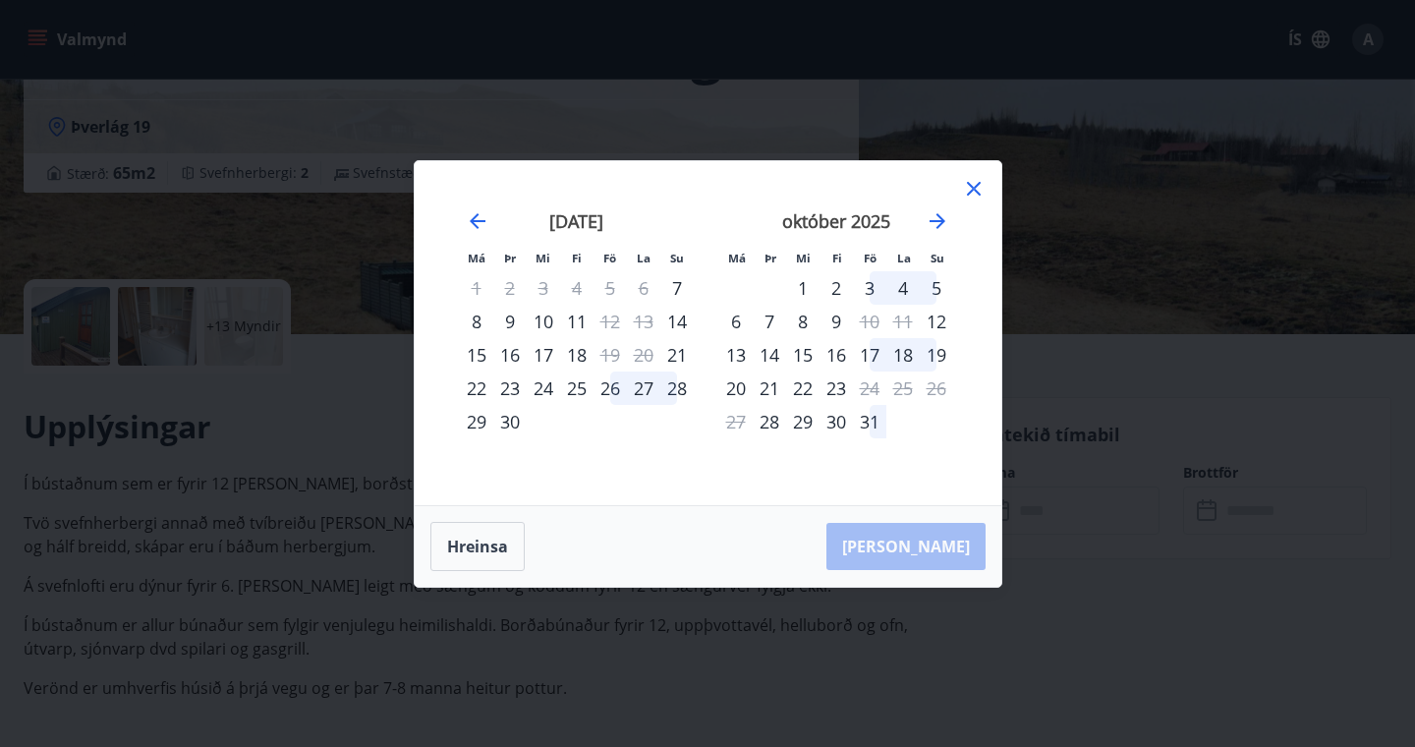
click at [972, 185] on icon at bounding box center [974, 189] width 24 height 24
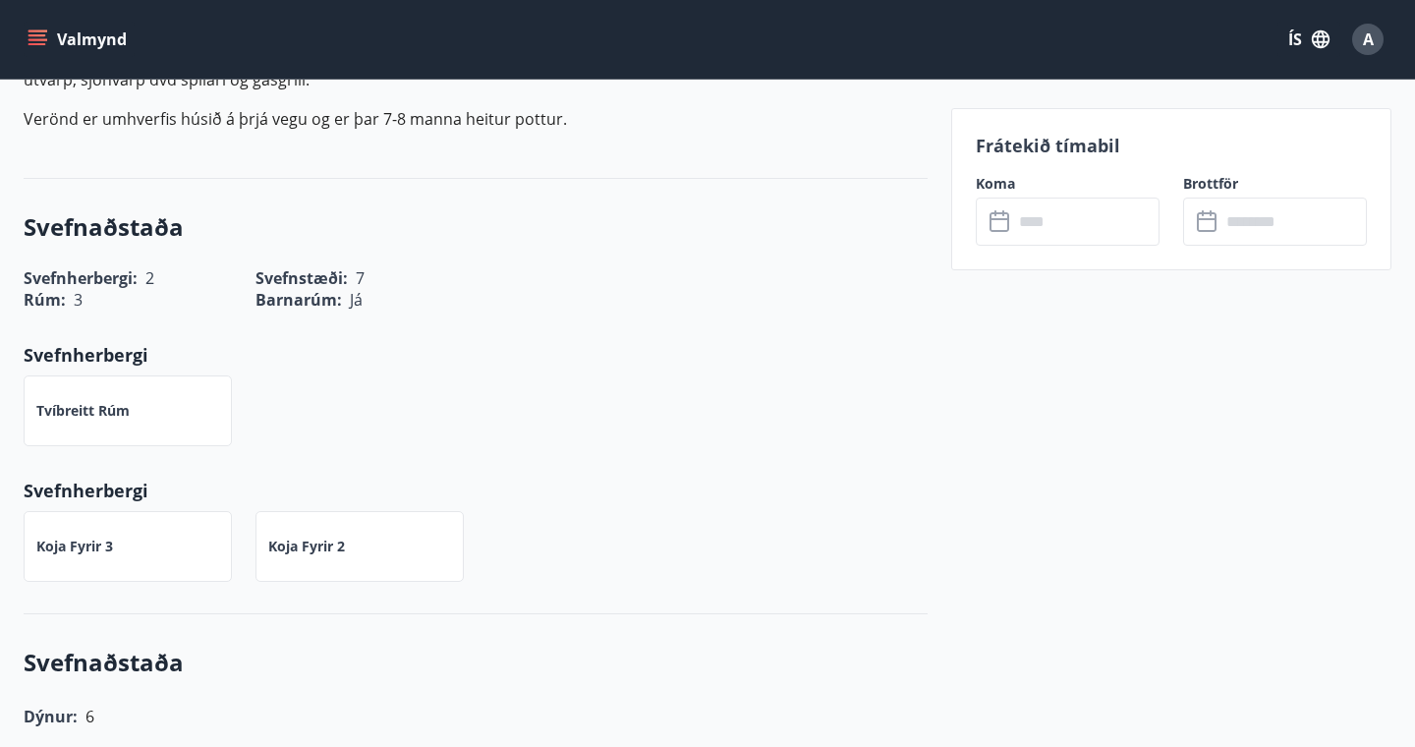
scroll to position [0, 0]
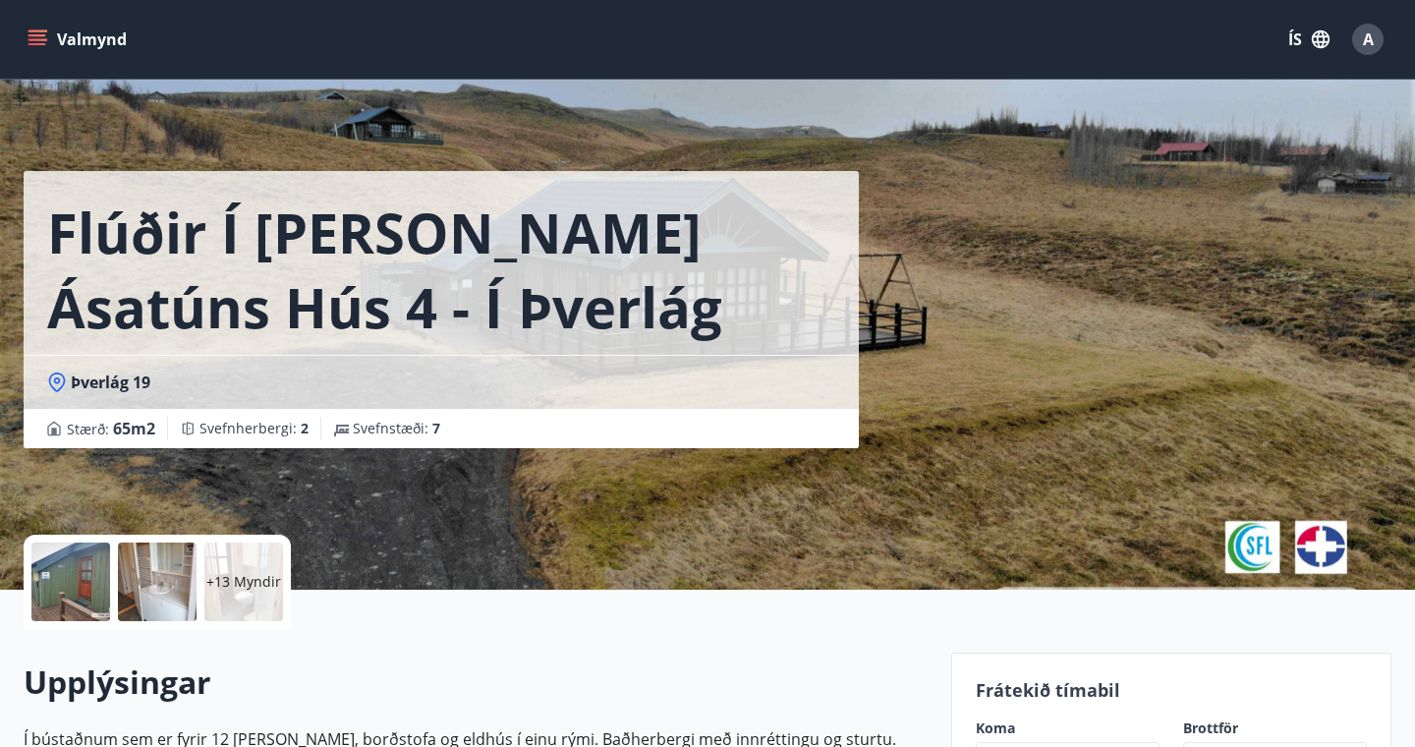
click at [35, 45] on icon "menu" at bounding box center [38, 39] width 20 height 20
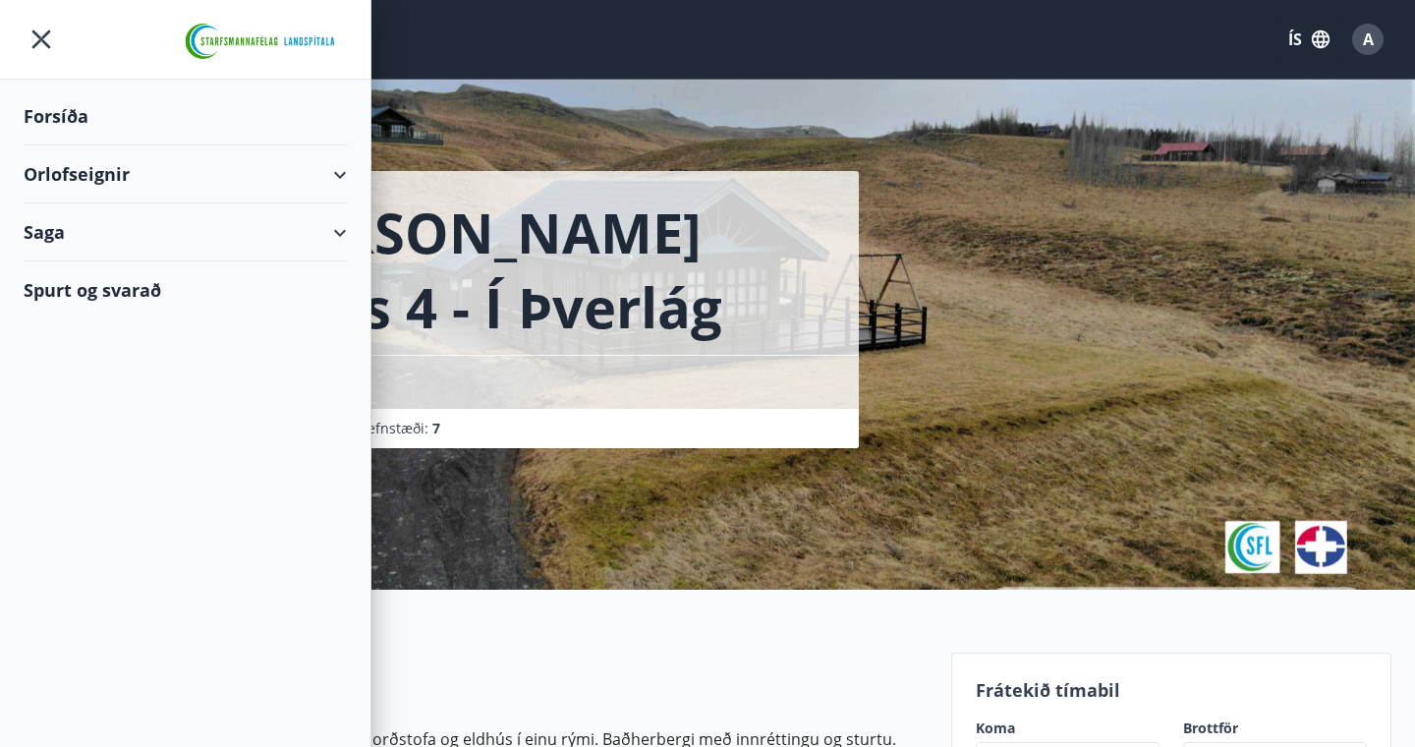
click at [338, 166] on div "Orlofseignir" at bounding box center [185, 174] width 323 height 58
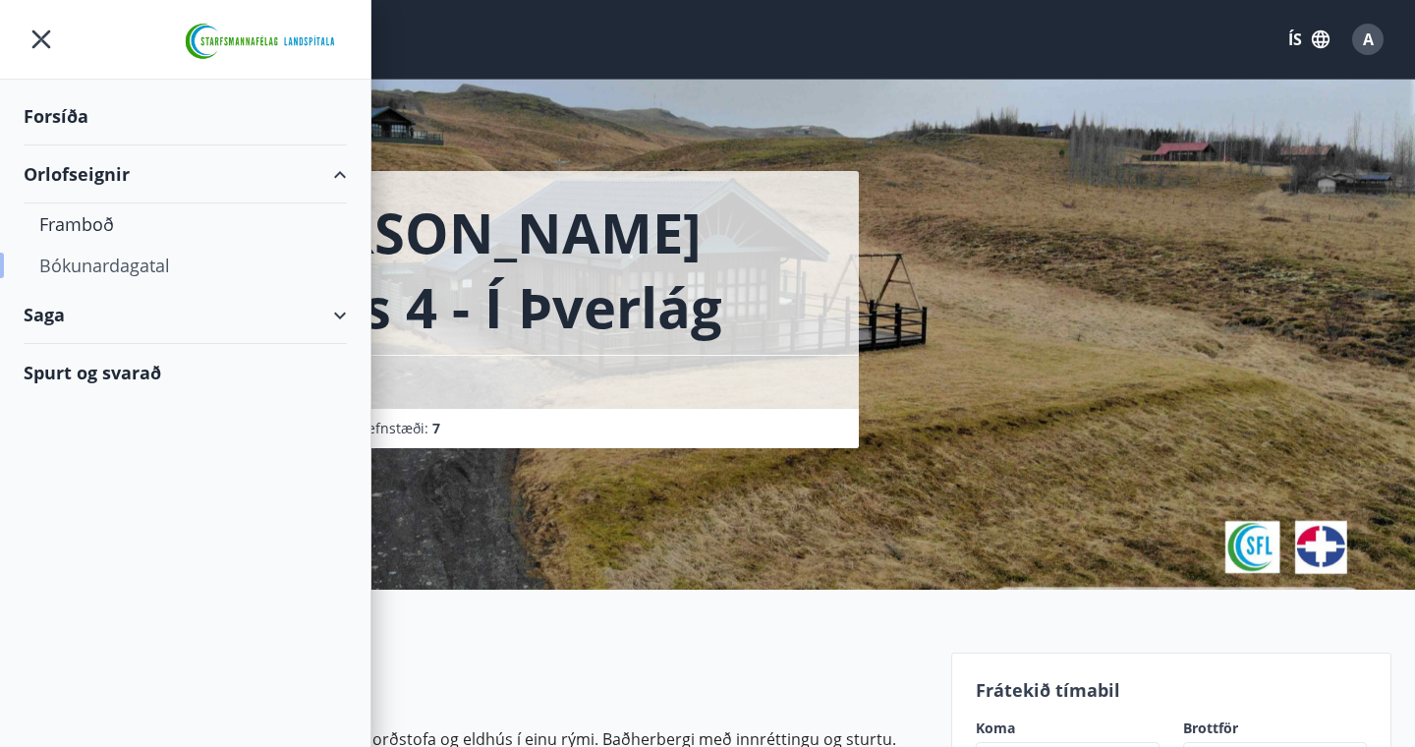
click at [133, 261] on div "Bókunardagatal" at bounding box center [185, 265] width 292 height 41
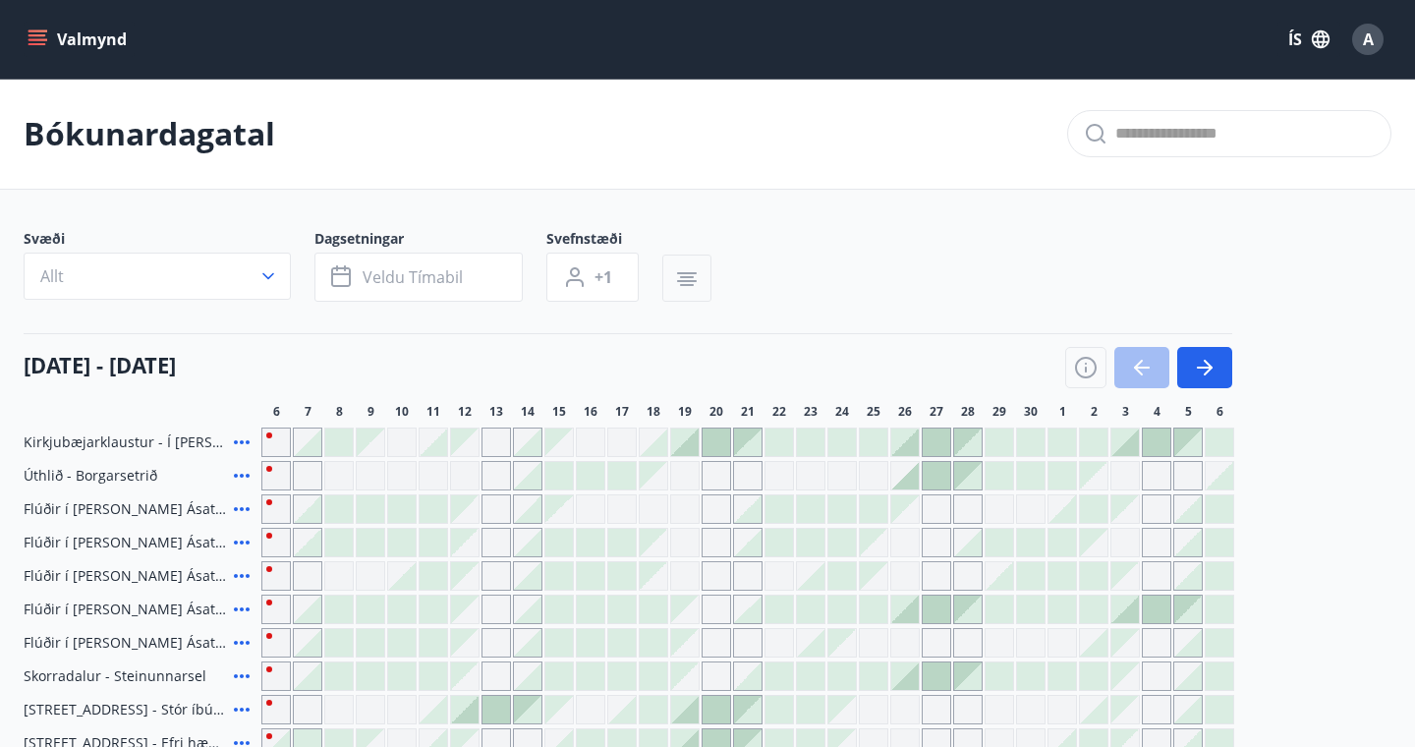
click at [679, 282] on icon "button" at bounding box center [687, 279] width 24 height 24
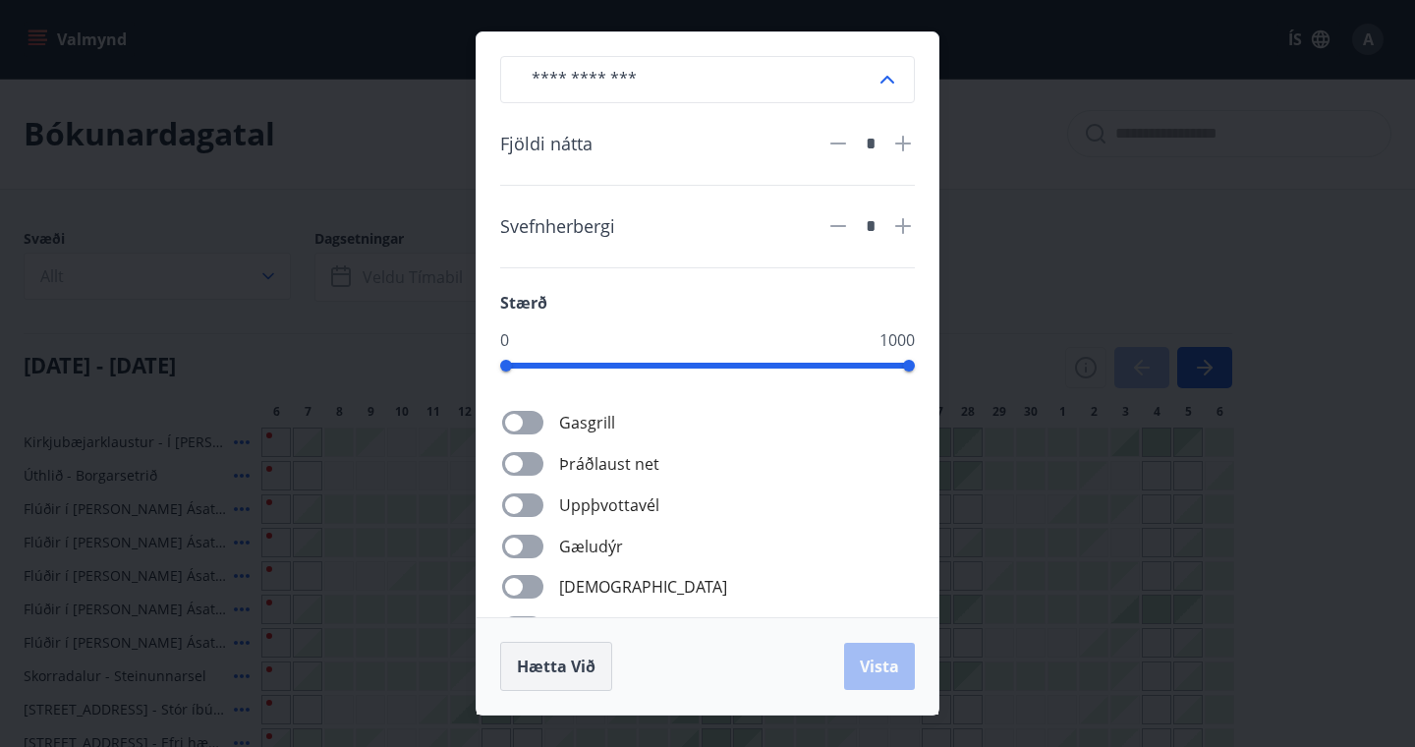
click at [562, 661] on span "Hætta við" at bounding box center [556, 666] width 79 height 22
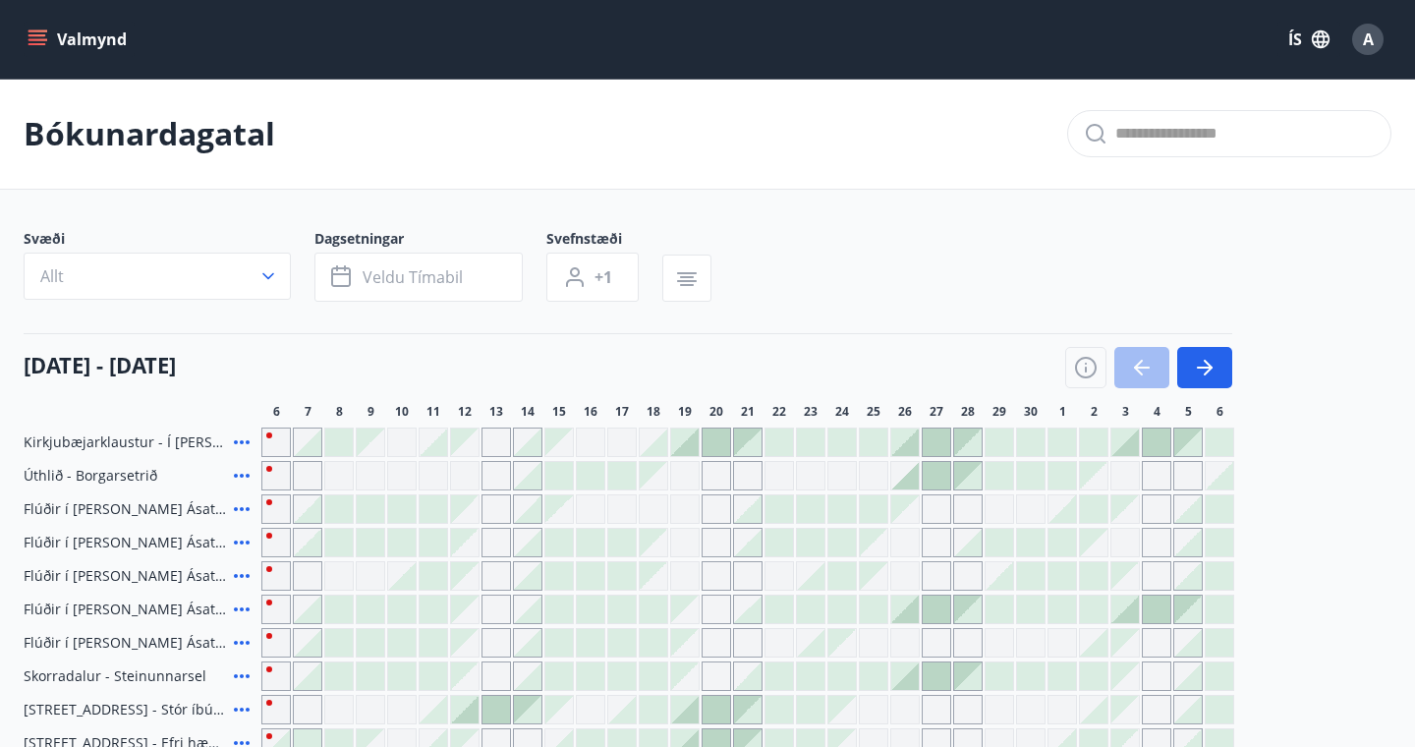
click at [1128, 441] on div at bounding box center [1125, 442] width 28 height 28
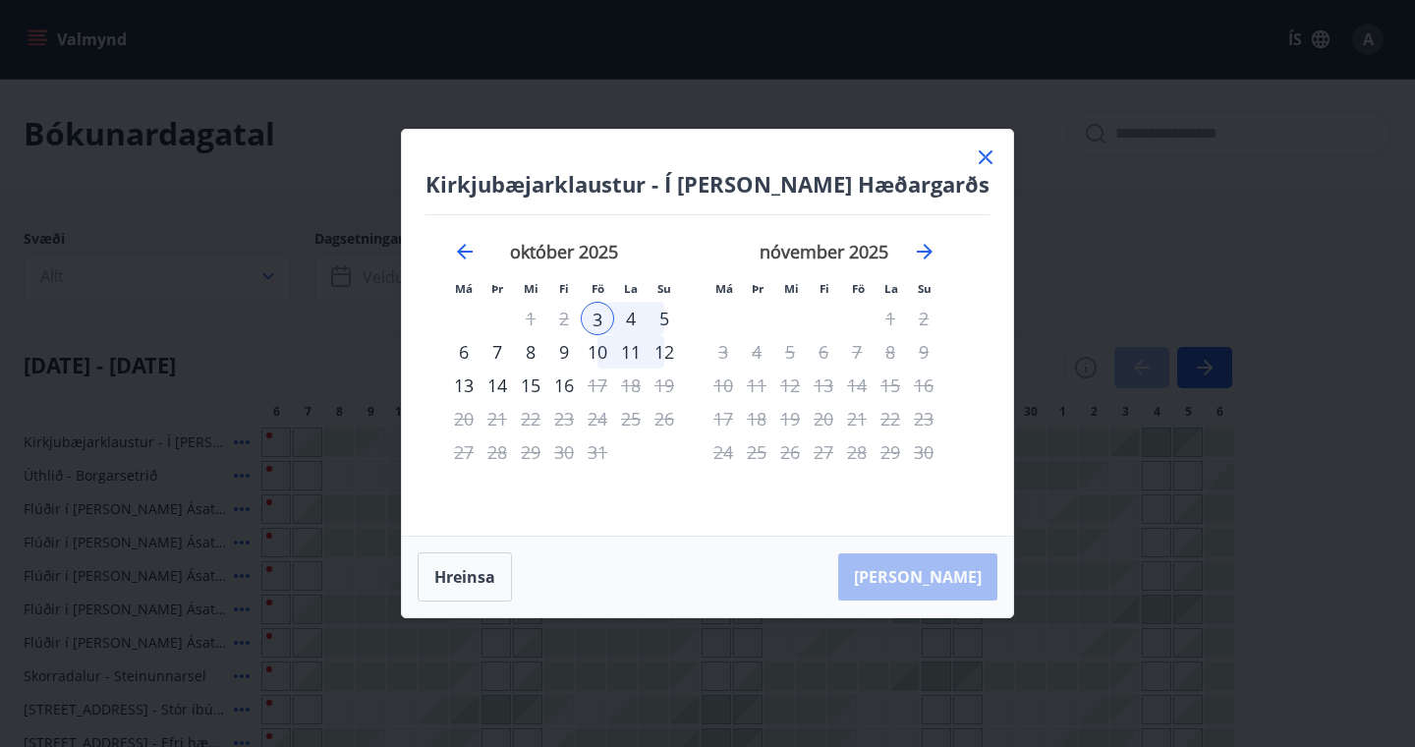
click at [678, 320] on div "5" at bounding box center [663, 318] width 33 height 33
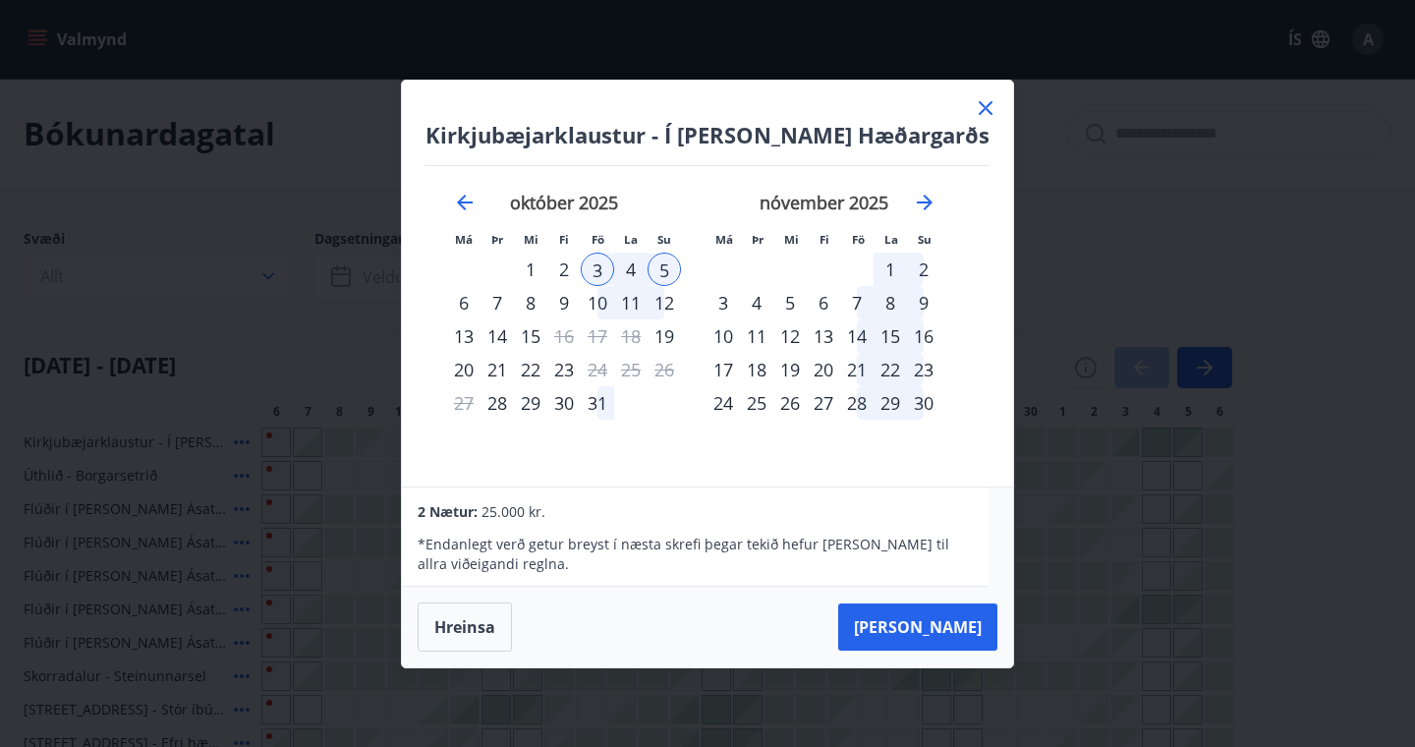
click at [644, 266] on div "4" at bounding box center [630, 268] width 33 height 33
click at [640, 262] on div "4" at bounding box center [630, 268] width 33 height 33
click at [947, 629] on button "[PERSON_NAME]" at bounding box center [917, 626] width 159 height 47
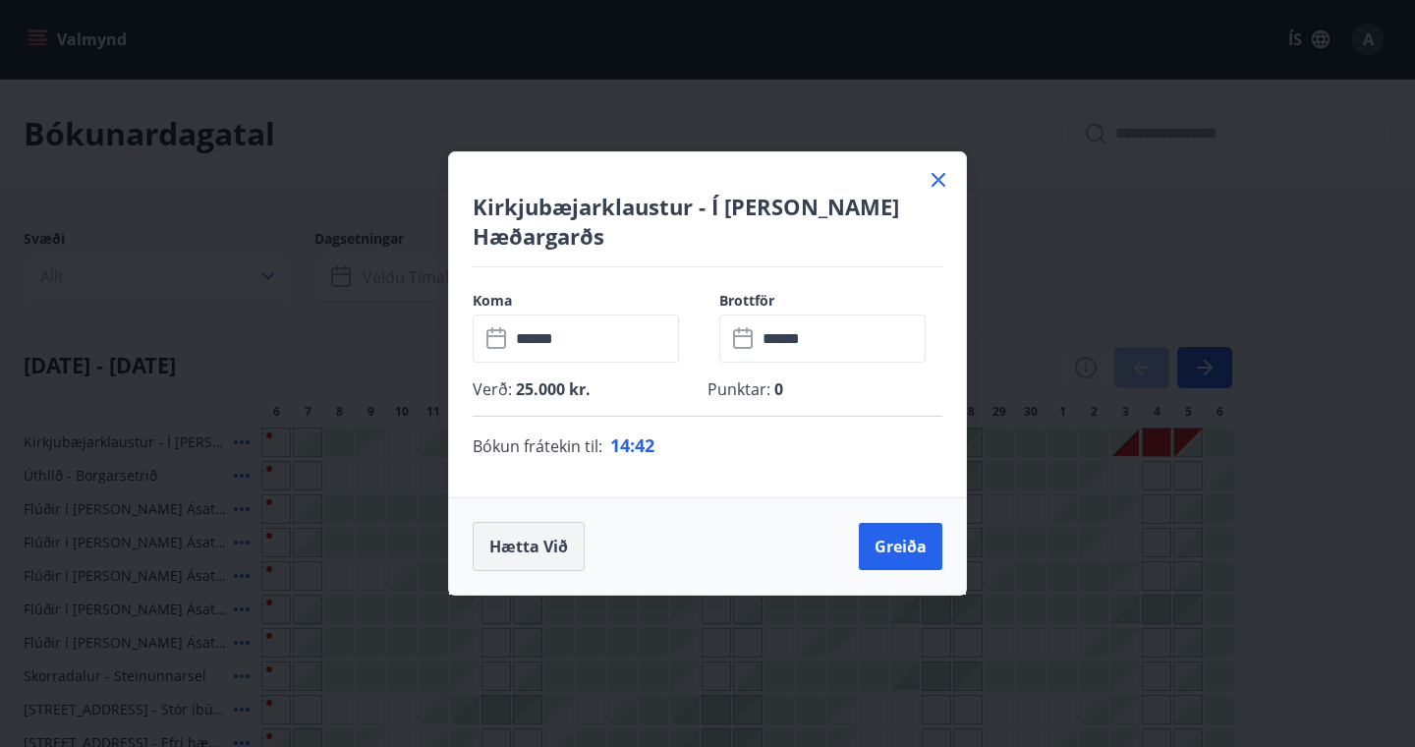
click at [516, 536] on button "Hætta við" at bounding box center [529, 546] width 112 height 49
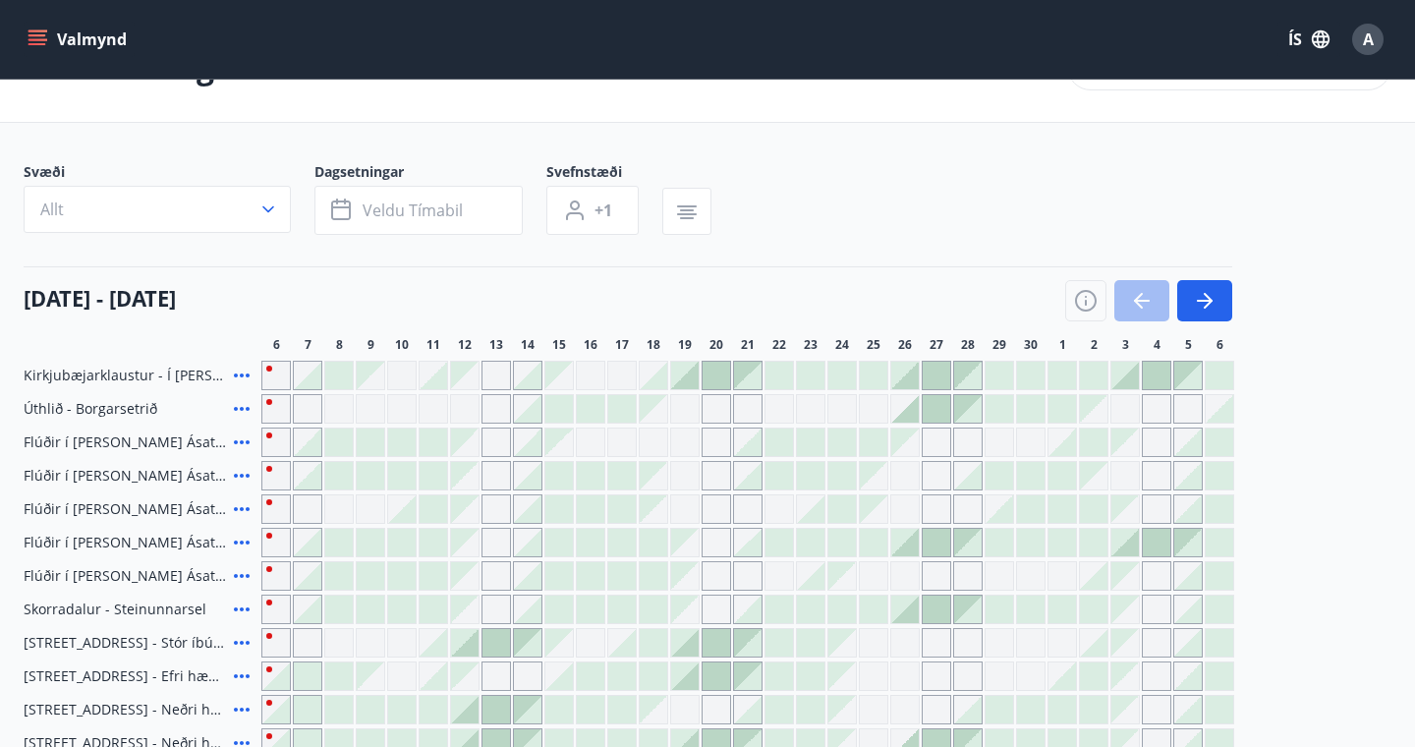
scroll to position [63, 0]
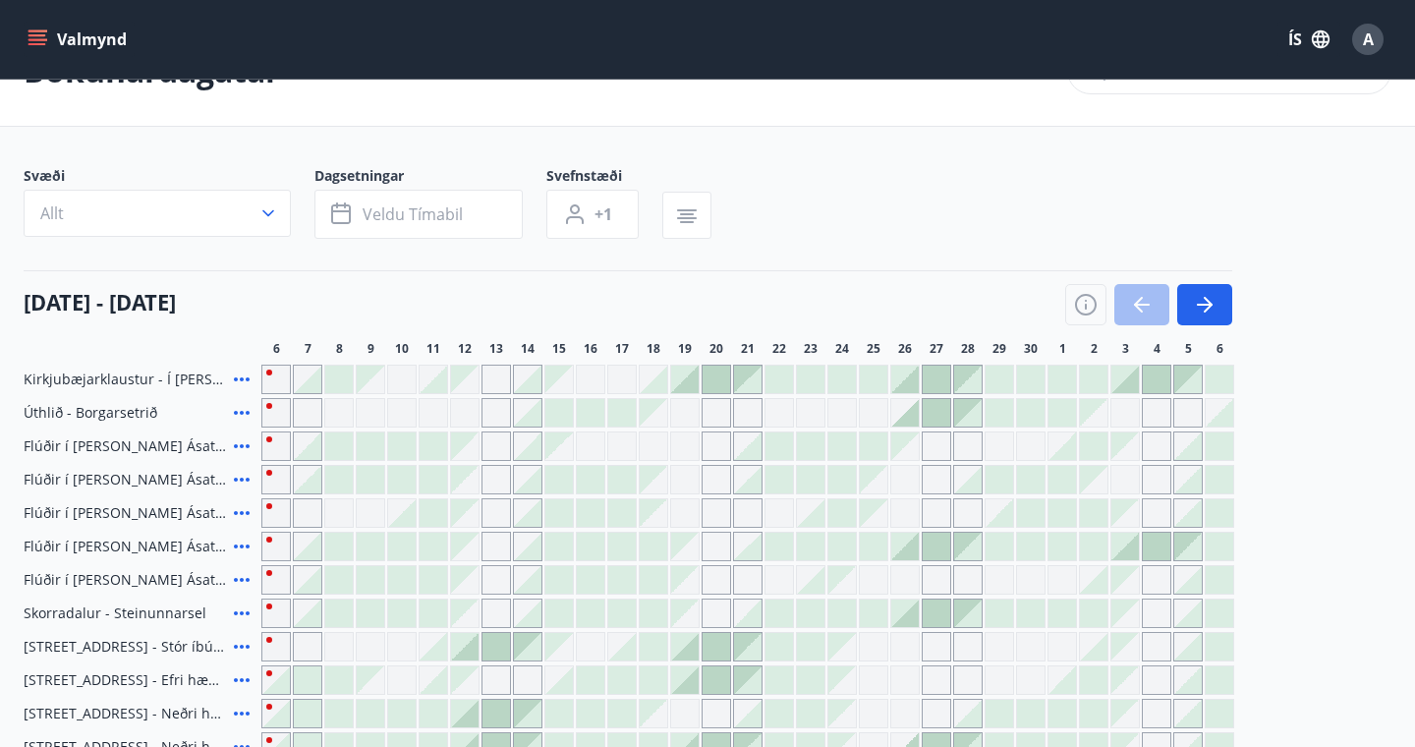
click at [238, 543] on icon at bounding box center [242, 546] width 24 height 24
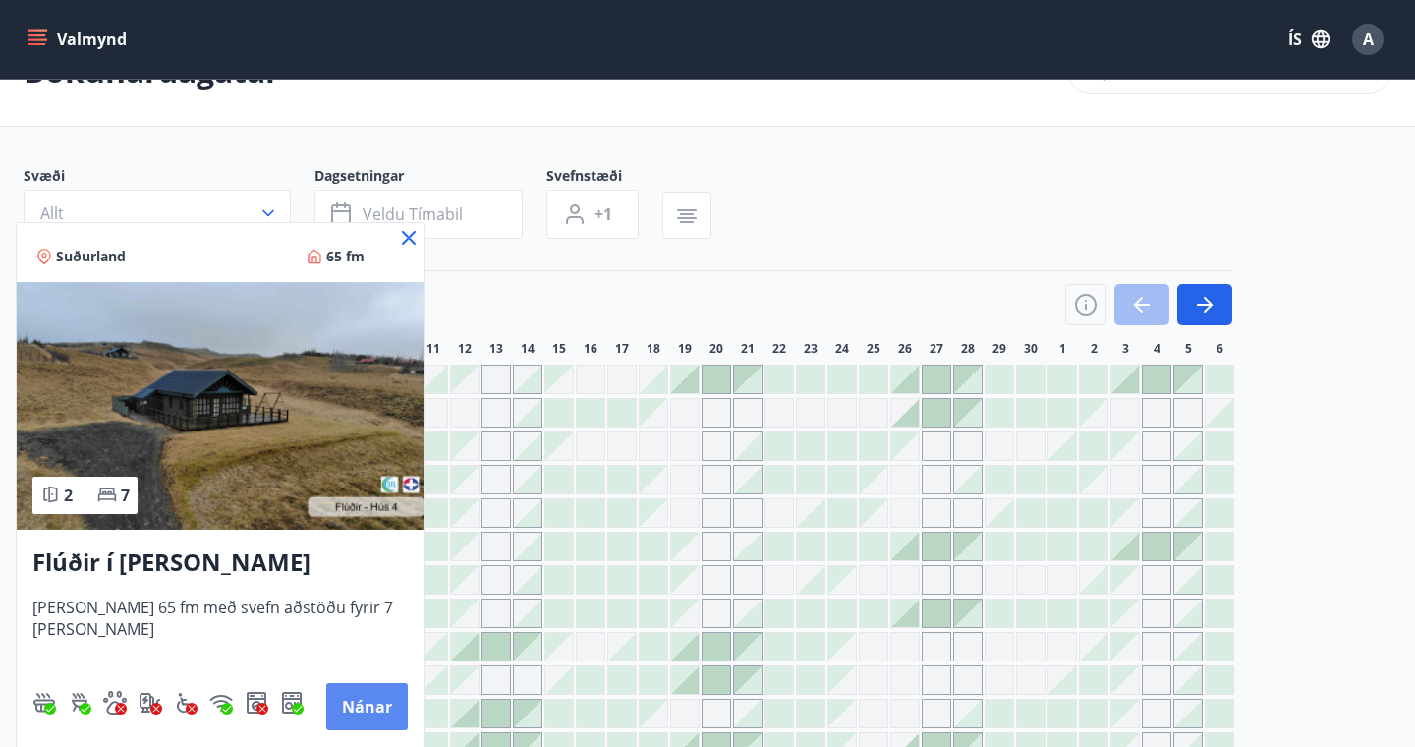
click at [378, 704] on button "Nánar" at bounding box center [367, 706] width 82 height 47
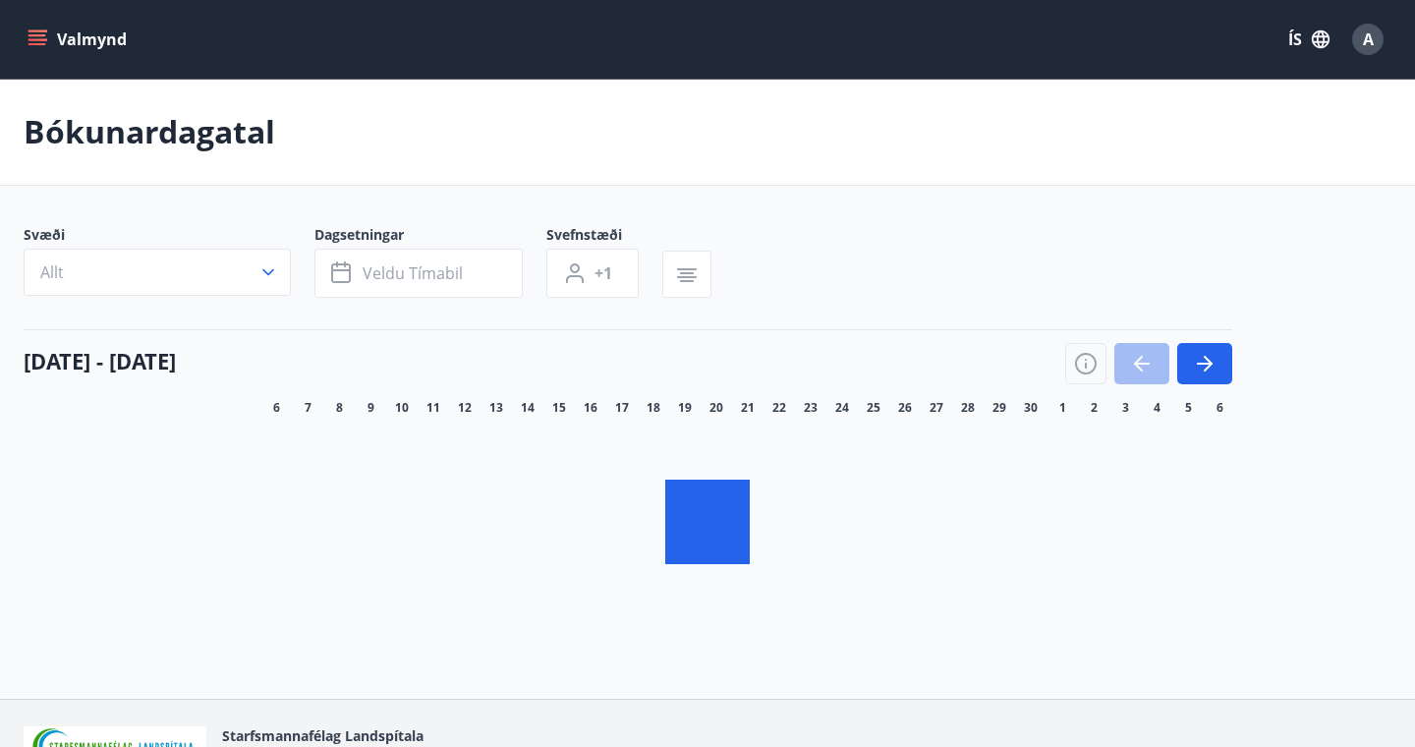
scroll to position [63, 0]
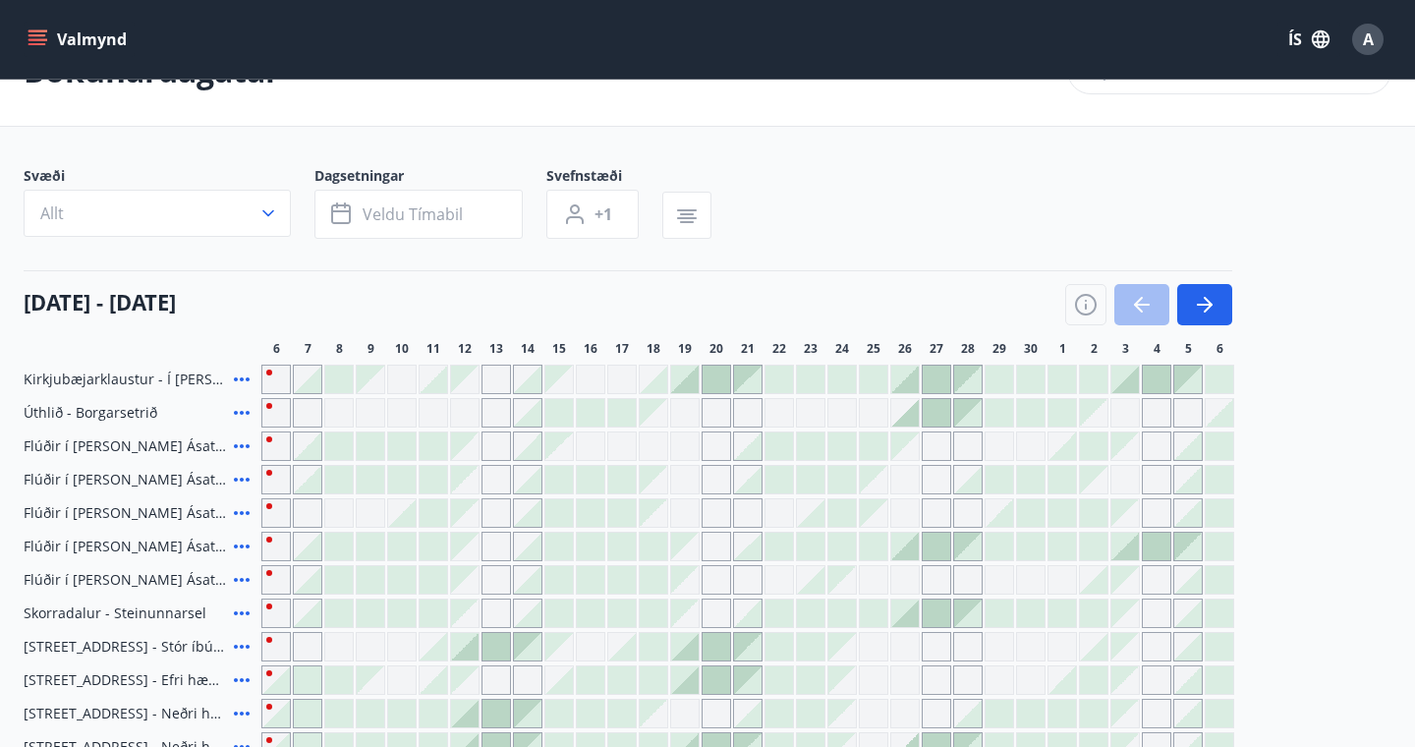
click at [230, 376] on icon at bounding box center [242, 379] width 24 height 24
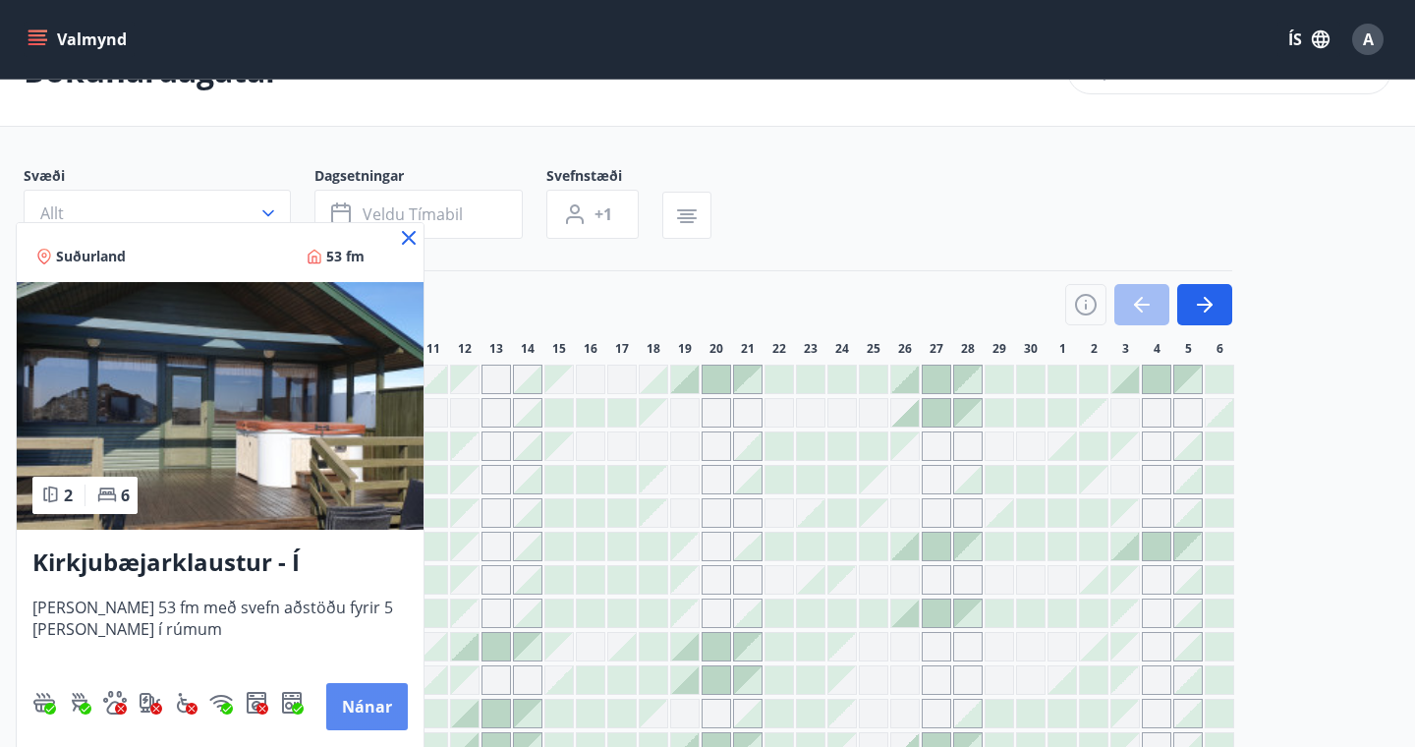
click at [365, 696] on button "Nánar" at bounding box center [367, 706] width 82 height 47
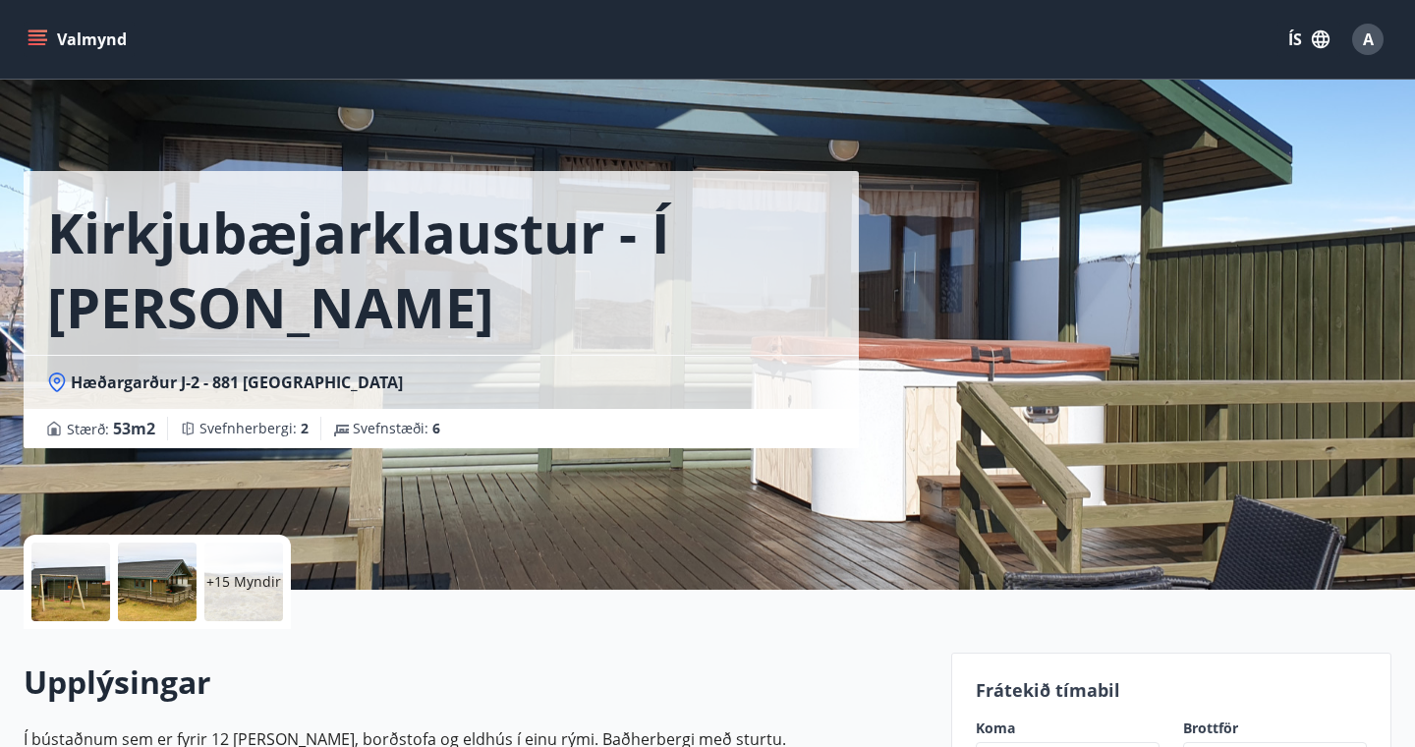
click at [196, 592] on div "+15 Myndir" at bounding box center [157, 581] width 267 height 94
click at [232, 589] on p "+15 Myndir" at bounding box center [243, 582] width 75 height 20
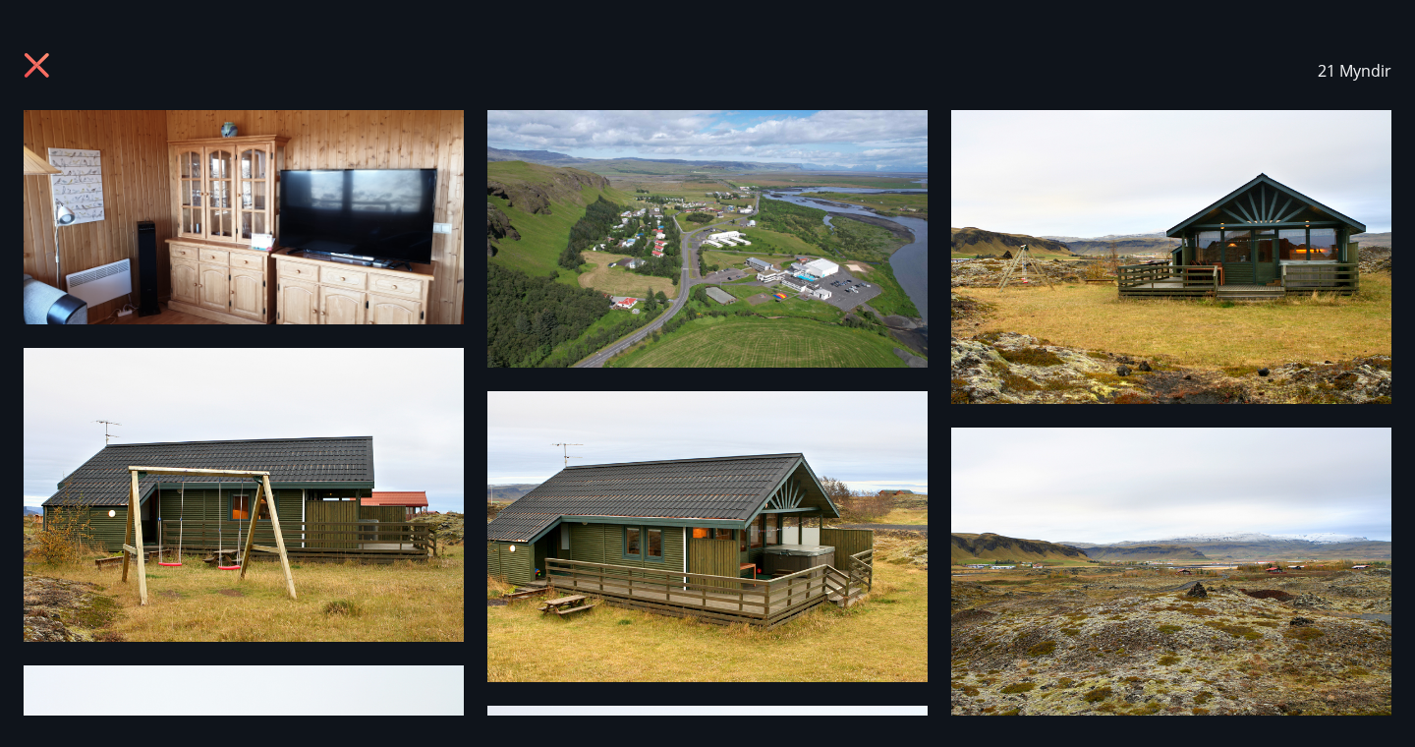
click at [25, 60] on icon at bounding box center [39, 67] width 31 height 31
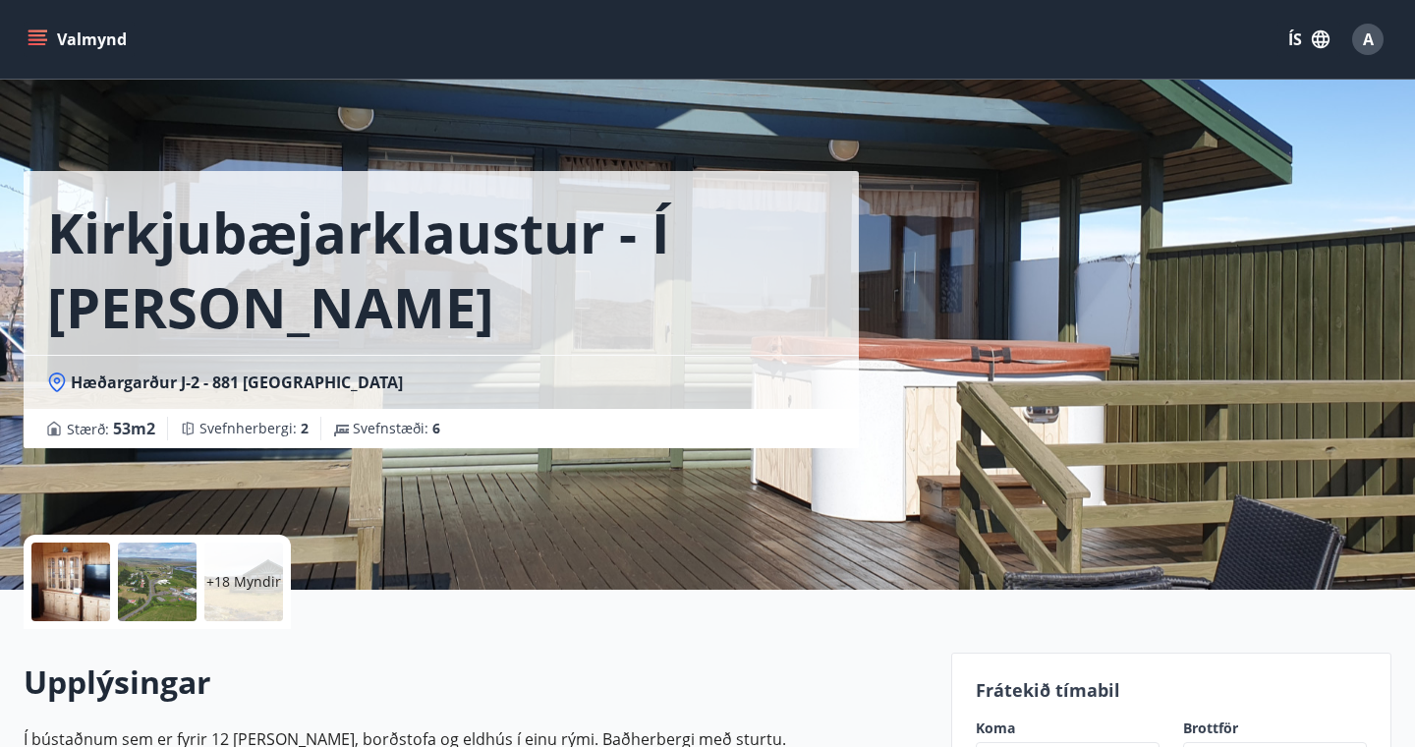
click at [266, 570] on div "+18 Myndir" at bounding box center [243, 581] width 79 height 79
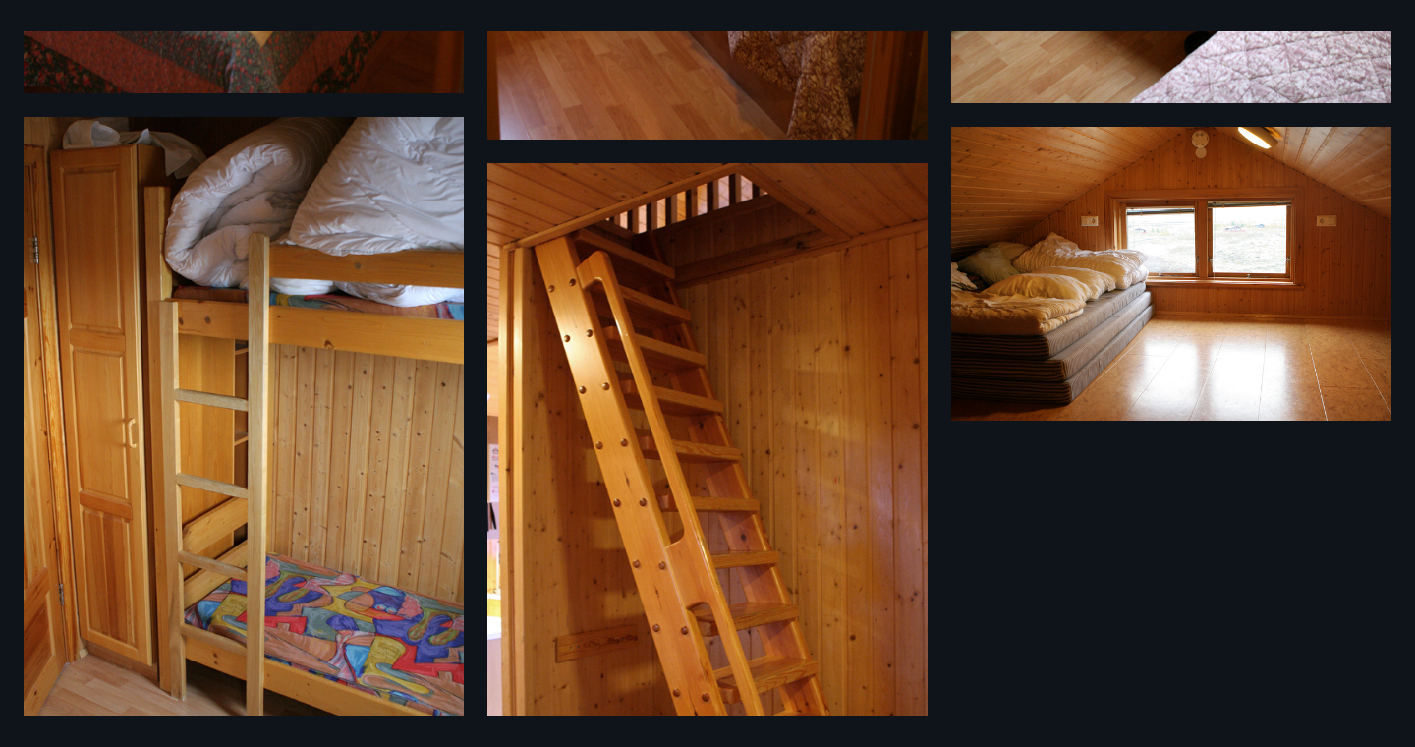
scroll to position [2286, 0]
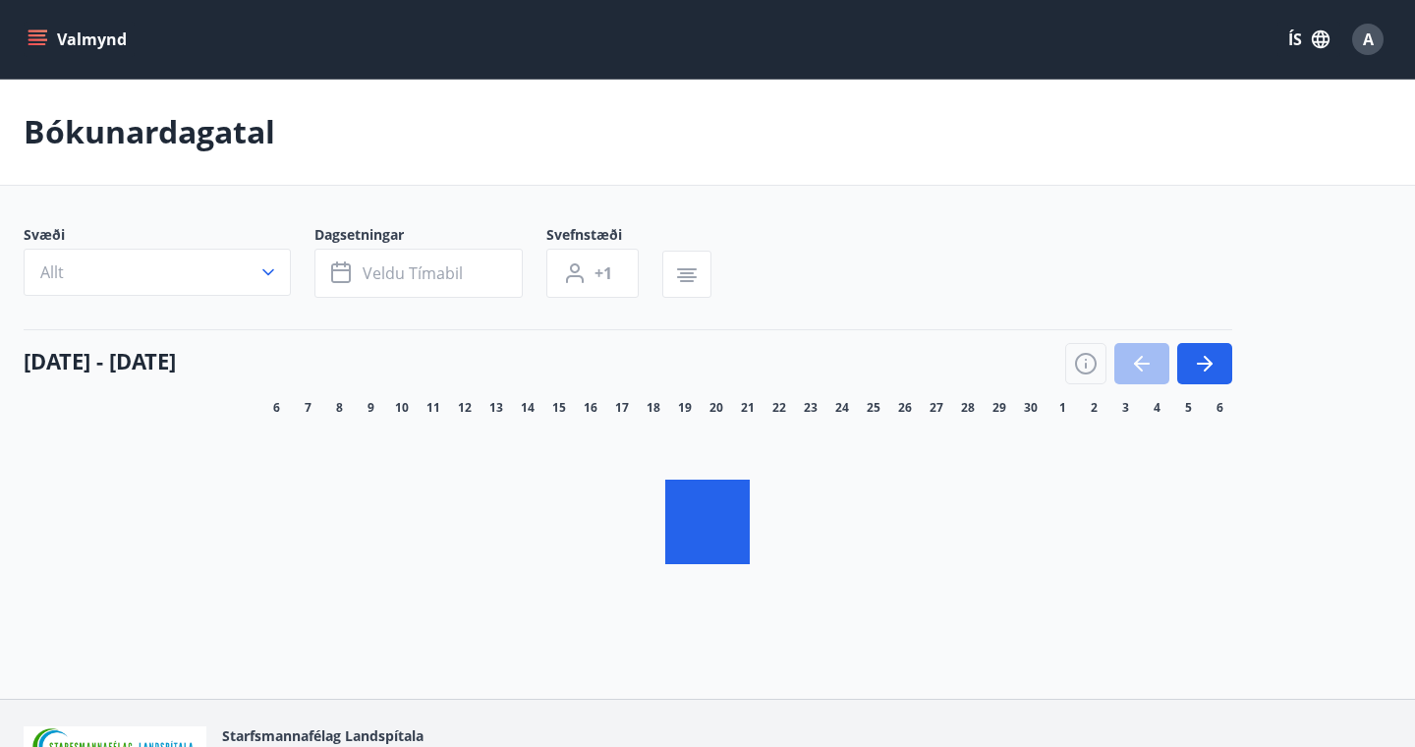
scroll to position [63, 0]
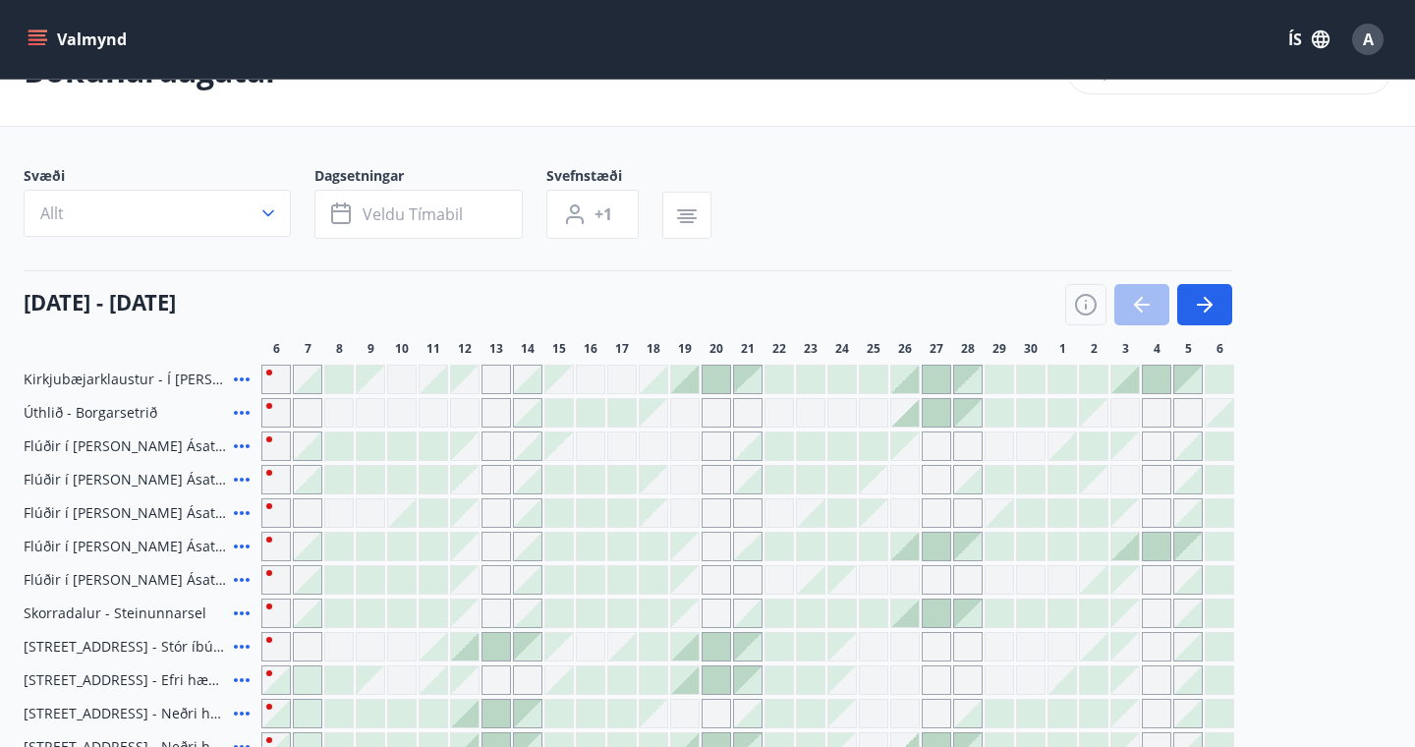
click at [1128, 380] on div at bounding box center [1125, 379] width 28 height 28
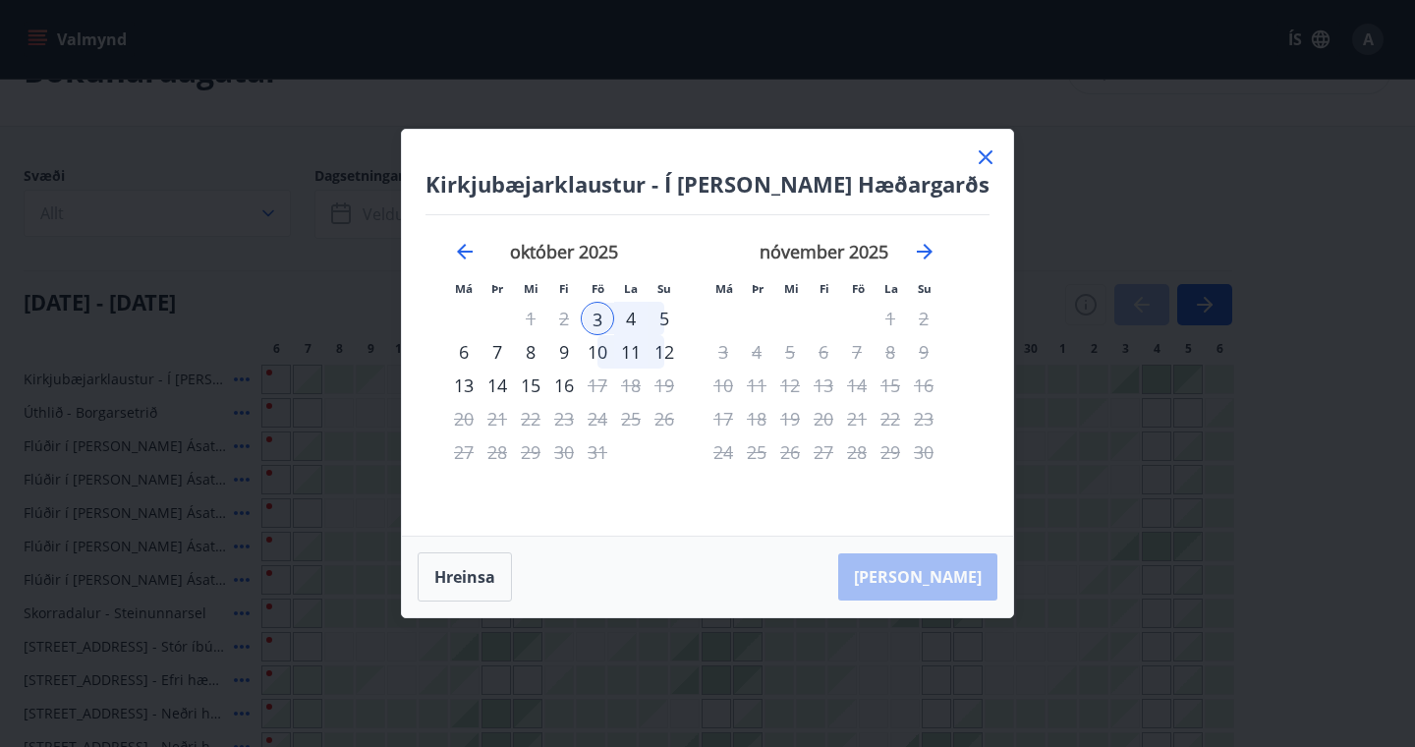
click at [974, 152] on icon at bounding box center [986, 157] width 24 height 24
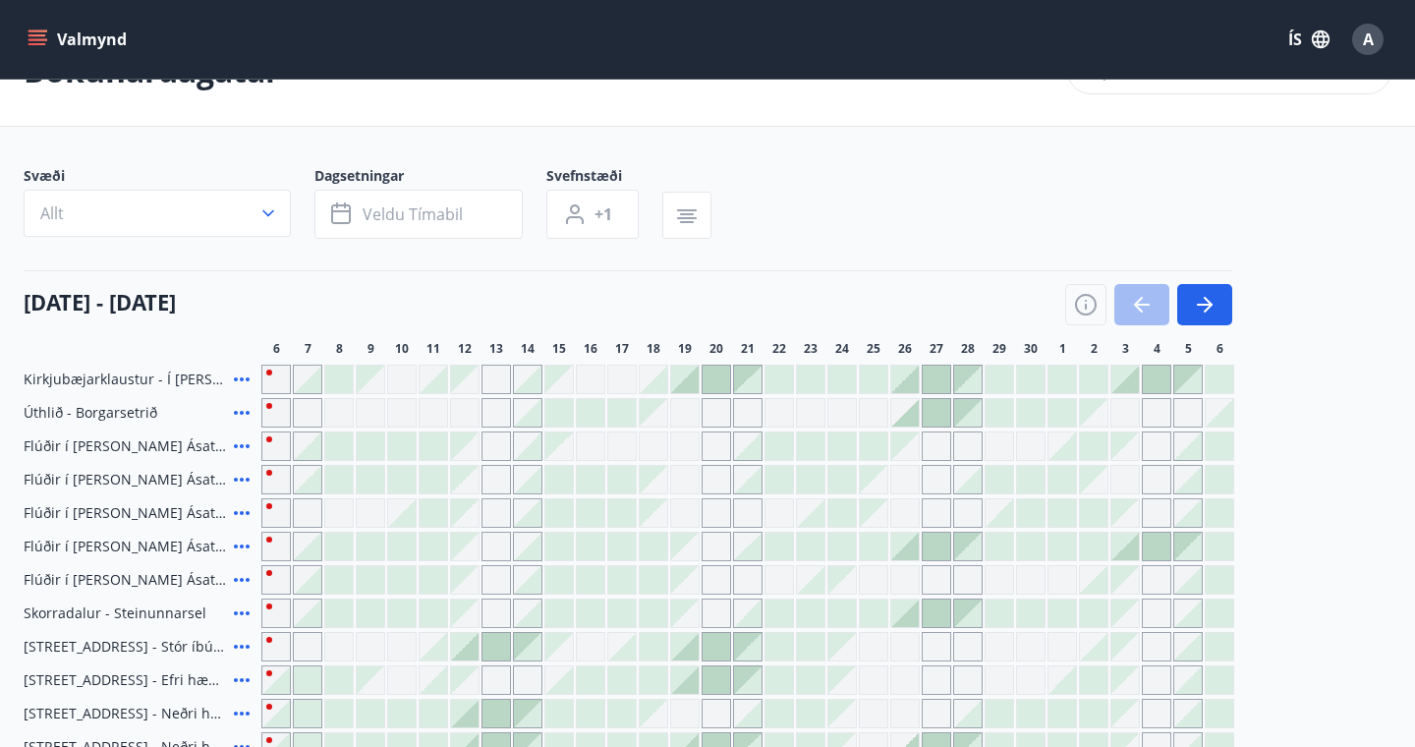
scroll to position [0, 0]
